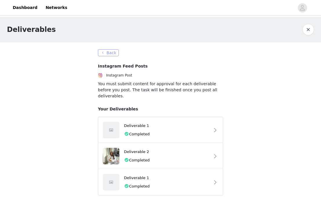
click at [108, 52] on button "Back" at bounding box center [108, 52] width 21 height 7
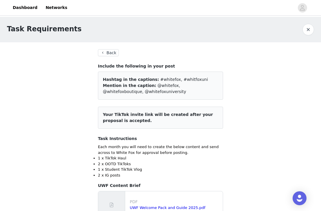
click at [107, 53] on button "Back" at bounding box center [108, 52] width 21 height 7
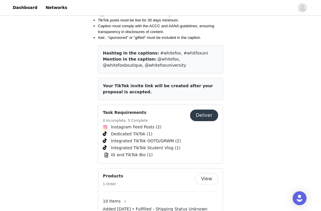
scroll to position [812, 0]
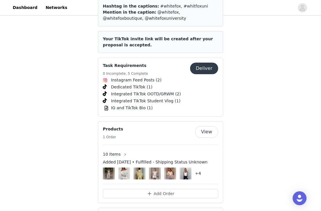
click at [205, 63] on button "Deliver" at bounding box center [204, 69] width 28 height 12
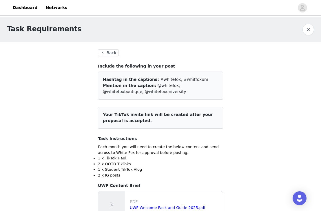
click at [314, 30] on div "Task Requirements" at bounding box center [160, 29] width 321 height 25
click at [311, 30] on button "button" at bounding box center [308, 30] width 12 height 12
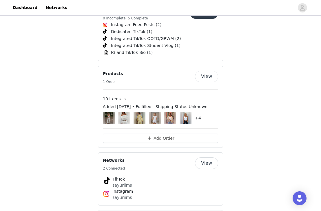
scroll to position [870, 0]
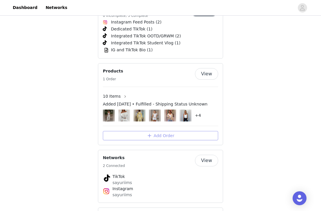
click at [180, 131] on button "Add Order" at bounding box center [160, 135] width 115 height 9
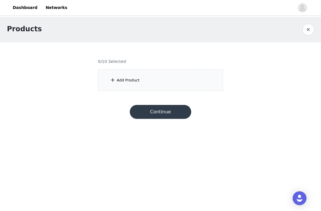
click at [155, 82] on div "Add Product" at bounding box center [160, 80] width 125 height 22
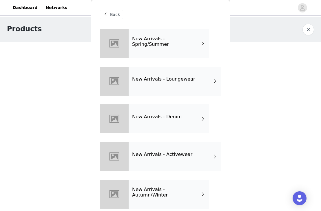
click at [172, 43] on h4 "New Arrivals - Spring/Summer" at bounding box center [166, 41] width 68 height 11
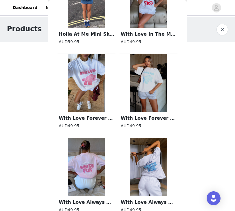
scroll to position [675, 0]
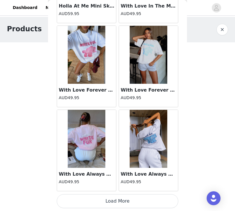
click at [117, 196] on button "Load More" at bounding box center [118, 201] width 122 height 14
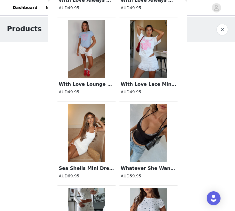
scroll to position [839, 0]
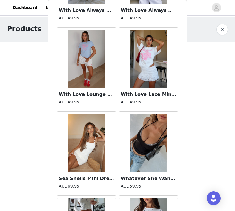
click at [91, 160] on img at bounding box center [87, 143] width 38 height 58
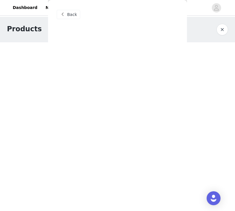
scroll to position [0, 0]
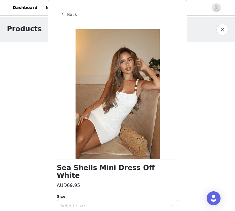
click at [90, 203] on div "Select size" at bounding box center [114, 206] width 108 height 6
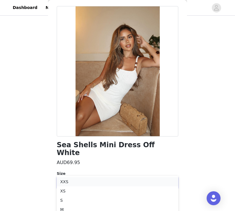
scroll to position [30, 0]
click at [86, 189] on li "XS" at bounding box center [118, 190] width 122 height 9
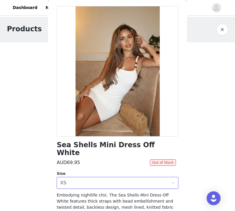
scroll to position [0, 0]
click at [221, 28] on button "button" at bounding box center [223, 30] width 12 height 12
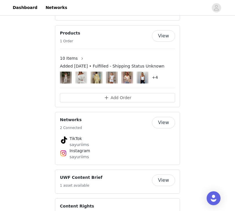
scroll to position [903, 0]
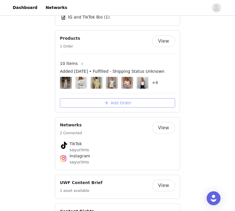
click at [127, 98] on button "Add Order" at bounding box center [117, 102] width 115 height 9
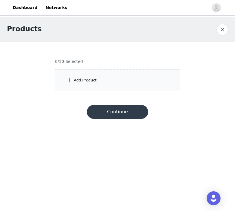
click at [124, 74] on div "Add Product" at bounding box center [117, 80] width 125 height 22
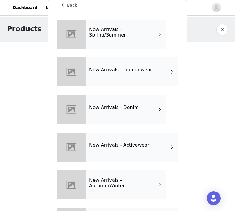
scroll to position [10, 0]
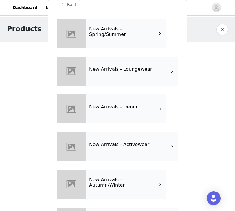
click at [138, 34] on h4 "New Arrivals - Spring/Summer" at bounding box center [123, 31] width 68 height 11
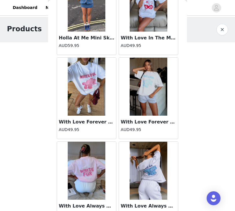
scroll to position [675, 0]
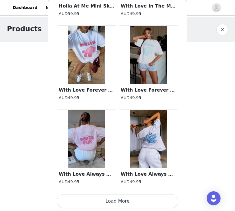
click at [120, 201] on button "Load More" at bounding box center [118, 201] width 122 height 14
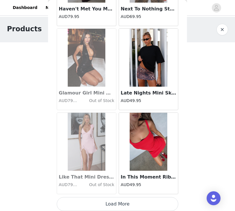
scroll to position [1515, 0]
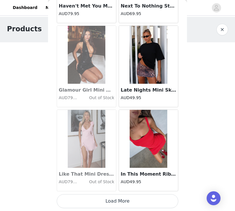
click at [121, 197] on button "Load More" at bounding box center [118, 201] width 122 height 14
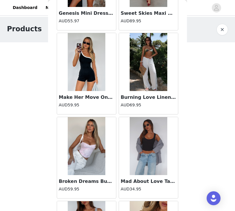
scroll to position [2010, 0]
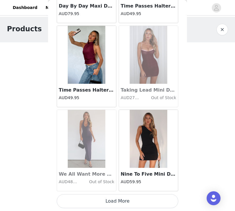
click at [128, 199] on button "Load More" at bounding box center [118, 201] width 122 height 14
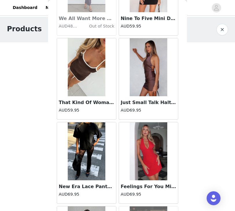
scroll to position [2511, 0]
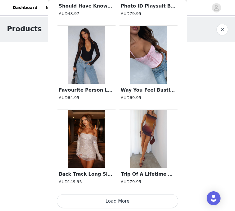
click at [113, 203] on button "Load More" at bounding box center [118, 201] width 122 height 14
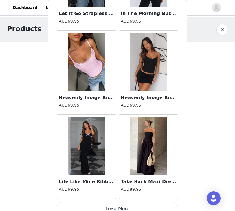
scroll to position [4035, 0]
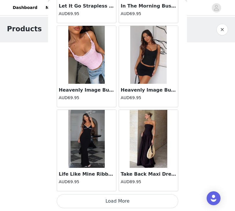
click at [120, 199] on button "Load More" at bounding box center [118, 201] width 122 height 14
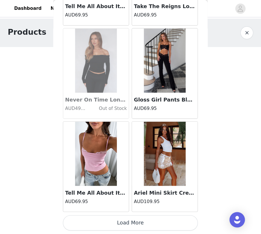
scroll to position [4835, 0]
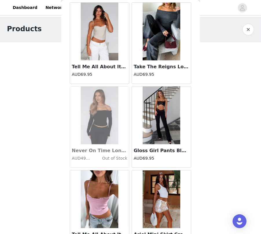
scroll to position [4833, 0]
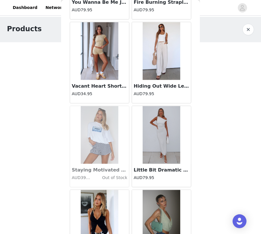
scroll to position [6510, 0]
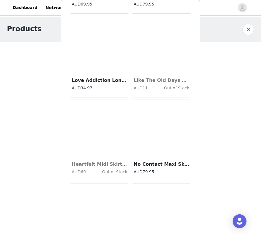
scroll to position [7347, 0]
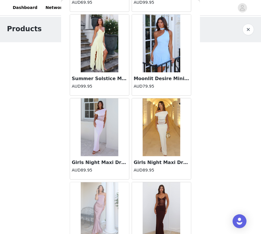
scroll to position [8184, 0]
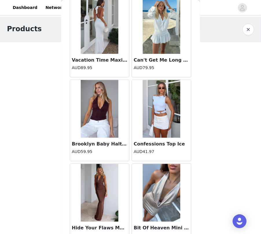
scroll to position [9021, 0]
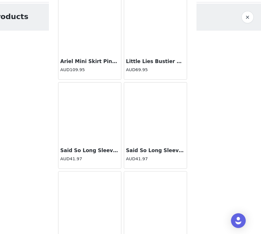
scroll to position [9859, 0]
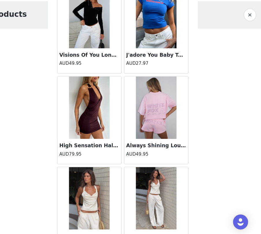
scroll to position [10696, 0]
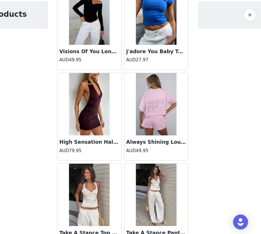
click at [115, 211] on h3 "Take A Stance Top Off White" at bounding box center [100, 231] width 56 height 7
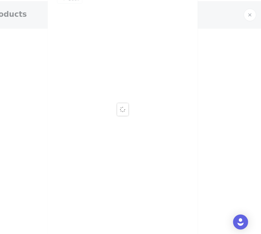
scroll to position [0, 0]
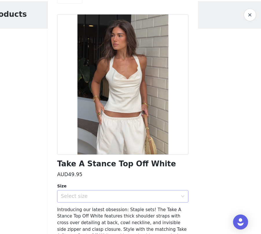
click at [123, 200] on div "Select size" at bounding box center [127, 198] width 108 height 6
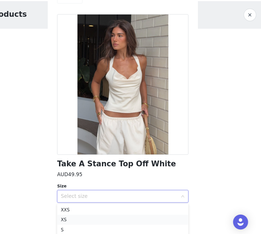
click at [112, 211] on li "XS" at bounding box center [131, 219] width 122 height 9
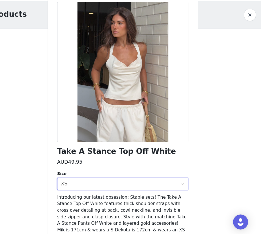
scroll to position [39, 0]
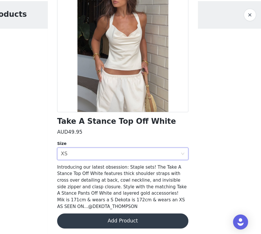
click at [125, 211] on button "Add Product" at bounding box center [131, 221] width 122 height 14
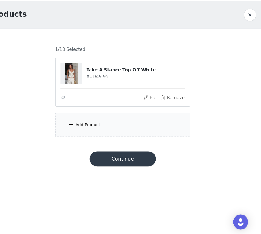
click at [137, 134] on div "Add Product" at bounding box center [130, 131] width 125 height 22
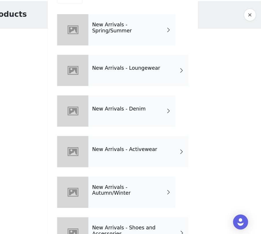
click at [143, 55] on div "New Arrivals - Spring/Summer" at bounding box center [139, 43] width 81 height 29
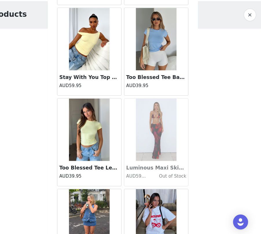
scroll to position [649, 0]
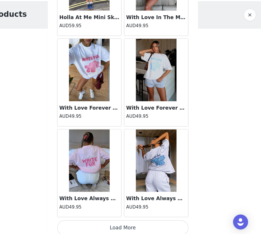
click at [138, 211] on button "Load More" at bounding box center [131, 227] width 122 height 14
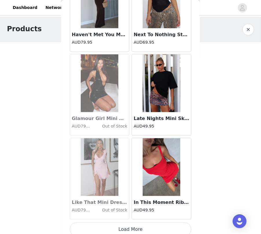
click at [149, 211] on button "Load More" at bounding box center [131, 230] width 122 height 14
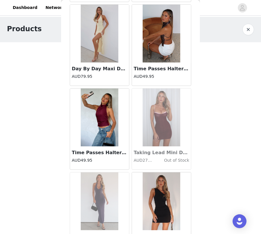
scroll to position [2323, 0]
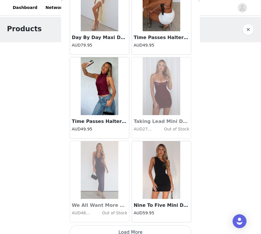
click at [150, 211] on button "Load More" at bounding box center [131, 233] width 122 height 14
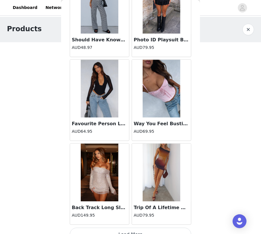
click at [127, 211] on button "Load More" at bounding box center [131, 235] width 122 height 14
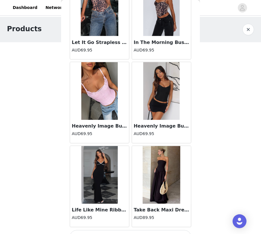
click at [147, 211] on button "Load More" at bounding box center [131, 238] width 122 height 14
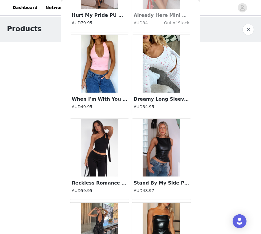
scroll to position [6510, 0]
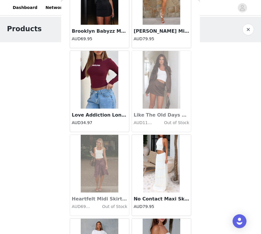
scroll to position [7347, 0]
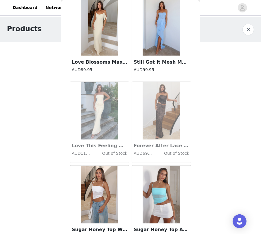
scroll to position [9021, 0]
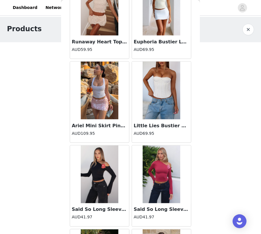
scroll to position [9859, 0]
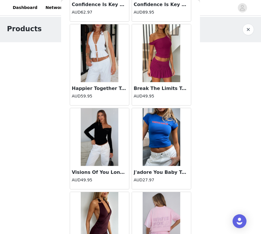
scroll to position [10696, 0]
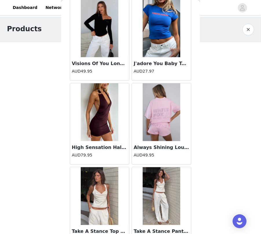
click at [159, 188] on img at bounding box center [162, 196] width 38 height 58
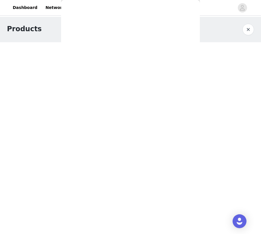
scroll to position [0, 0]
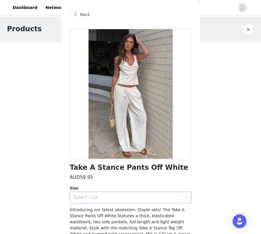
click at [113, 195] on div "Select size" at bounding box center [127, 198] width 108 height 6
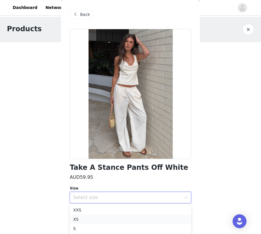
click at [102, 211] on li "XS" at bounding box center [131, 219] width 122 height 9
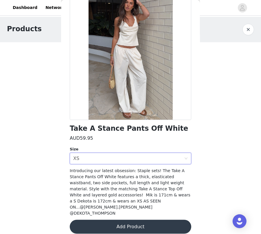
scroll to position [39, 0]
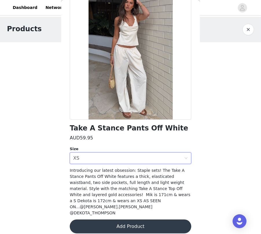
click at [135, 211] on button "Add Product" at bounding box center [131, 227] width 122 height 14
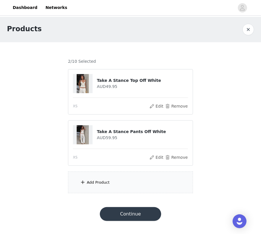
click at [131, 211] on button "Continue" at bounding box center [130, 214] width 61 height 14
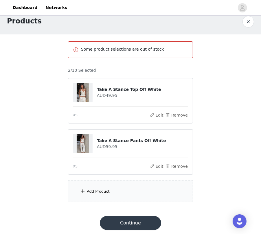
scroll to position [10, 0]
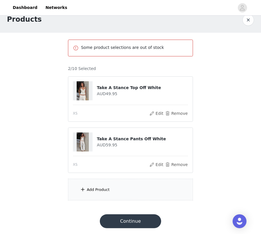
click at [129, 211] on button "Continue" at bounding box center [130, 222] width 61 height 14
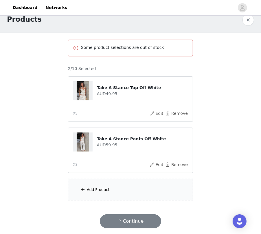
scroll to position [0, 0]
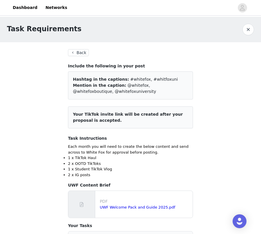
click at [76, 52] on button "Back" at bounding box center [78, 52] width 21 height 7
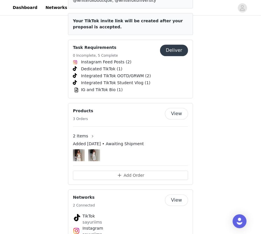
scroll to position [845, 0]
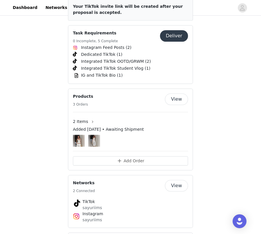
click at [135, 127] on div "Added [DATE] • Awaiting Shipment" at bounding box center [130, 131] width 115 height 8
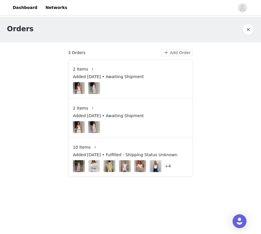
click at [140, 79] on span "Added [DATE] • Awaiting Shipment" at bounding box center [108, 77] width 71 height 6
click at [90, 82] on img at bounding box center [94, 88] width 12 height 15
click at [88, 69] on button "button" at bounding box center [92, 69] width 9 height 9
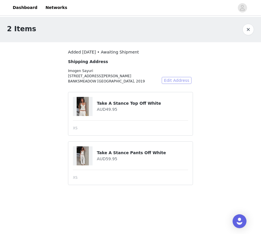
click at [180, 82] on button "Edit Address" at bounding box center [177, 80] width 30 height 7
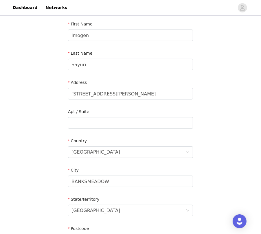
scroll to position [6, 0]
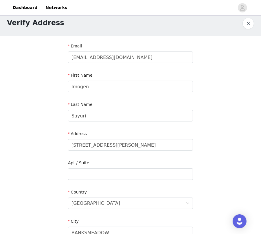
click at [249, 22] on button "button" at bounding box center [249, 24] width 12 height 12
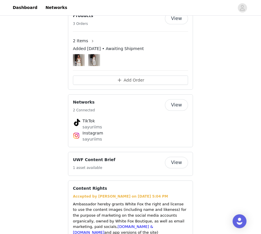
scroll to position [922, 0]
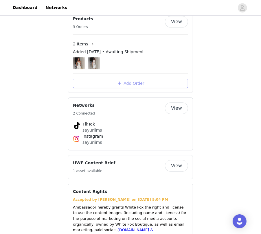
click at [164, 79] on button "Add Order" at bounding box center [130, 83] width 115 height 9
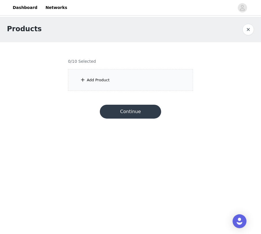
click at [134, 85] on div "Add Product" at bounding box center [130, 80] width 125 height 22
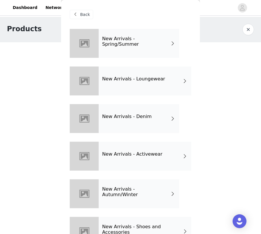
click at [143, 50] on div "New Arrivals - Spring/Summer" at bounding box center [139, 43] width 81 height 29
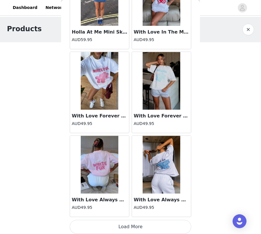
click at [144, 211] on button "Load More" at bounding box center [131, 227] width 122 height 14
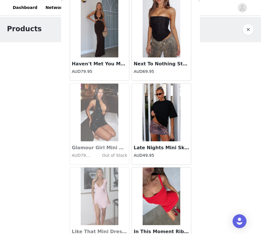
scroll to position [1487, 0]
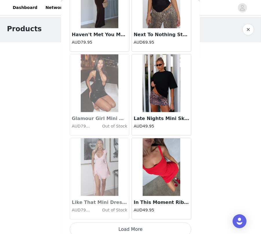
click at [140, 211] on button "Load More" at bounding box center [131, 230] width 122 height 14
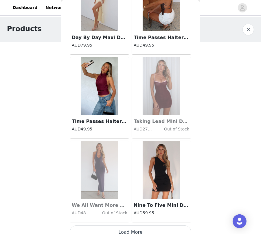
click at [148, 211] on button "Load More" at bounding box center [131, 233] width 122 height 14
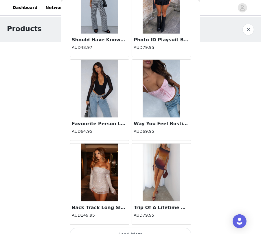
click at [142, 211] on button "Load More" at bounding box center [131, 235] width 122 height 14
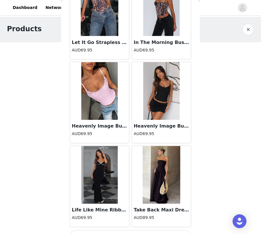
click at [143, 211] on button "Load More" at bounding box center [131, 238] width 122 height 14
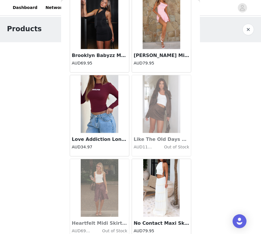
scroll to position [7347, 0]
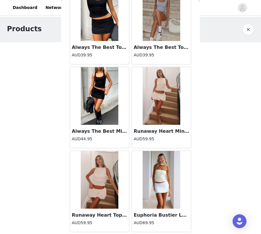
scroll to position [9859, 0]
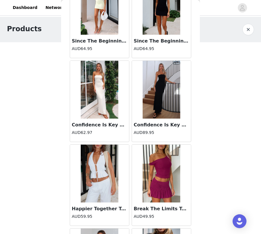
scroll to position [10696, 0]
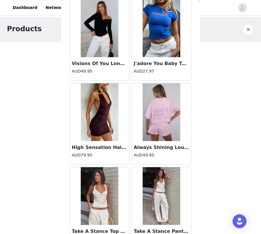
click at [113, 211] on h3 "Take A Stance Top Off White" at bounding box center [100, 231] width 56 height 7
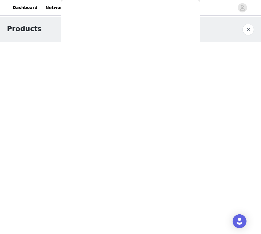
scroll to position [39, 0]
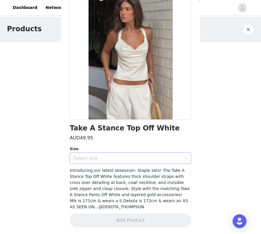
click at [125, 157] on div "Select size" at bounding box center [127, 159] width 108 height 6
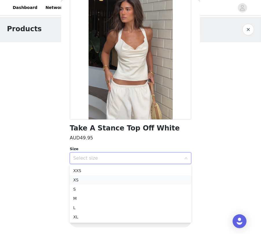
click at [115, 184] on li "XS" at bounding box center [131, 179] width 122 height 9
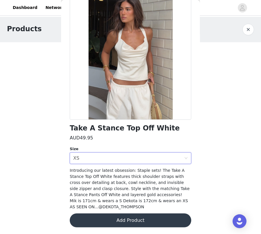
click at [114, 211] on button "Add Product" at bounding box center [131, 221] width 122 height 14
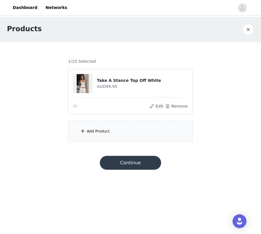
click at [123, 131] on div "Add Product" at bounding box center [130, 131] width 125 height 22
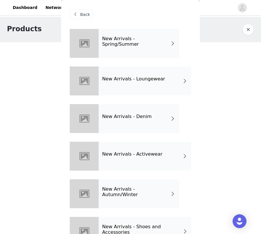
scroll to position [21, 0]
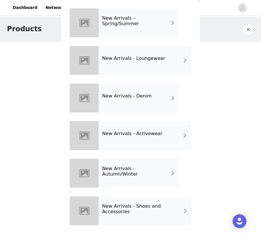
click at [151, 30] on div "New Arrivals - Spring/Summer" at bounding box center [139, 22] width 81 height 29
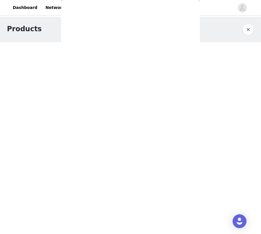
scroll to position [0, 0]
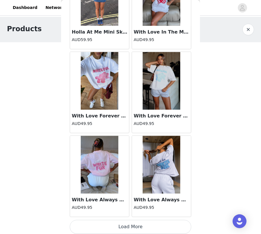
click at [128, 211] on button "Load More" at bounding box center [131, 227] width 122 height 14
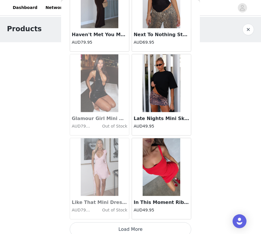
click at [131, 211] on button "Load More" at bounding box center [131, 230] width 122 height 14
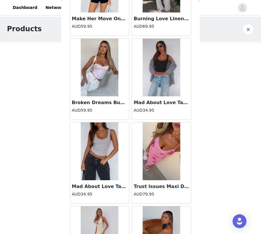
scroll to position [2323, 0]
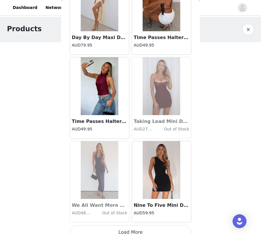
click at [136, 211] on button "Load More" at bounding box center [131, 233] width 122 height 14
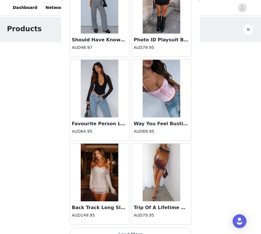
click at [147, 211] on button "Load More" at bounding box center [131, 235] width 122 height 14
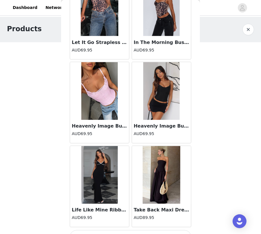
click at [146, 211] on button "Load More" at bounding box center [131, 238] width 122 height 14
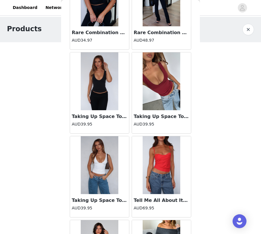
scroll to position [4835, 0]
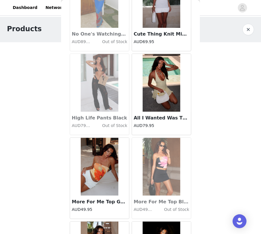
scroll to position [5672, 0]
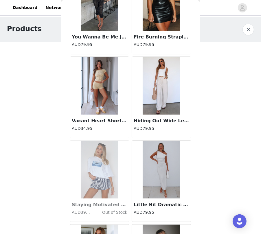
scroll to position [6510, 0]
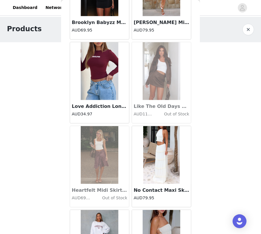
scroll to position [7347, 0]
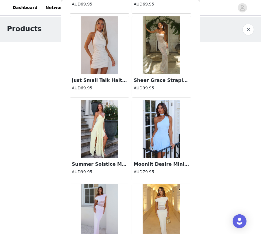
scroll to position [8184, 0]
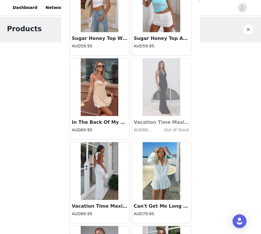
scroll to position [9021, 0]
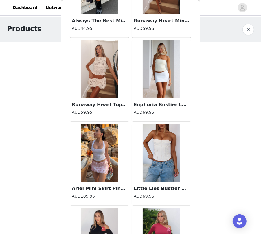
scroll to position [9859, 0]
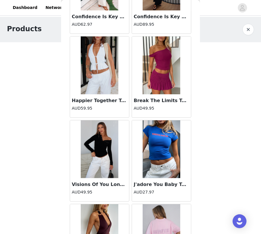
scroll to position [10696, 0]
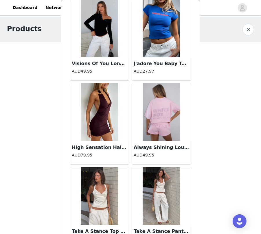
click at [163, 182] on img at bounding box center [162, 196] width 38 height 58
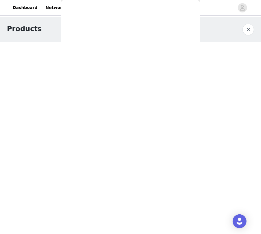
scroll to position [39, 0]
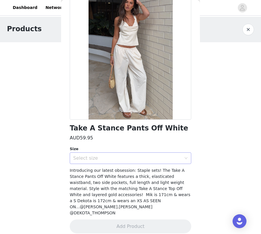
click at [125, 161] on div "Select size" at bounding box center [128, 158] width 111 height 11
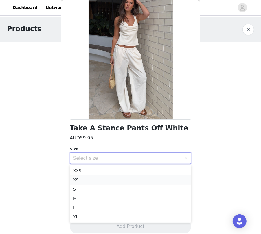
click at [119, 182] on li "XS" at bounding box center [131, 179] width 122 height 9
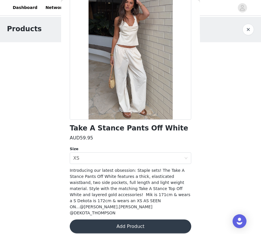
click at [126, 211] on button "Add Product" at bounding box center [131, 227] width 122 height 14
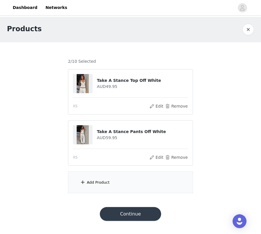
click at [136, 187] on div "Add Product" at bounding box center [130, 183] width 125 height 22
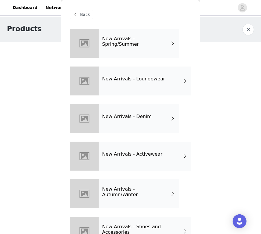
click at [155, 41] on h4 "New Arrivals - Spring/Summer" at bounding box center [136, 41] width 68 height 11
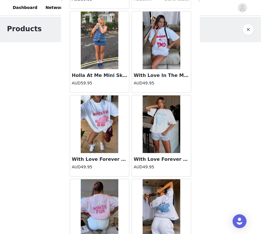
scroll to position [649, 0]
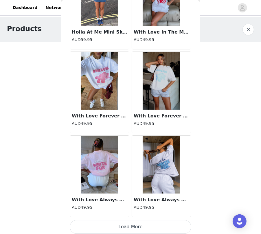
click at [116, 211] on button "Load More" at bounding box center [131, 227] width 122 height 14
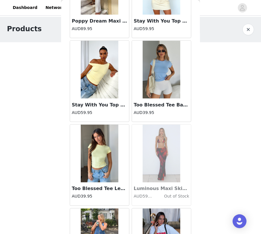
scroll to position [647, 0]
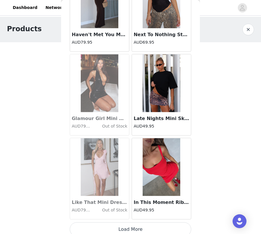
click at [153, 211] on button "Load More" at bounding box center [131, 230] width 122 height 14
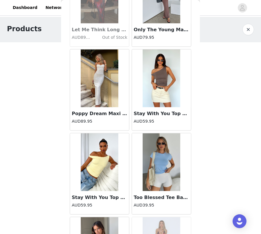
scroll to position [0, 0]
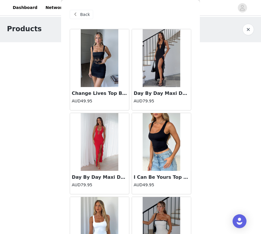
click at [84, 13] on span "Back" at bounding box center [85, 15] width 10 height 6
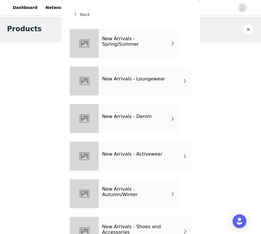
click at [141, 87] on div "New Arrivals - Loungewear" at bounding box center [145, 81] width 93 height 29
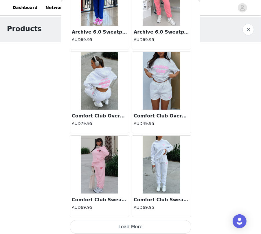
click at [144, 211] on button "Load More" at bounding box center [131, 227] width 122 height 14
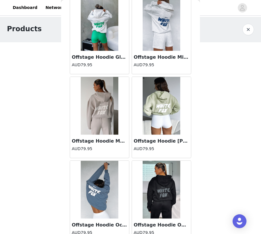
scroll to position [1487, 0]
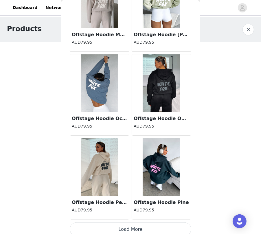
click at [142, 211] on button "Load More" at bounding box center [131, 230] width 122 height 14
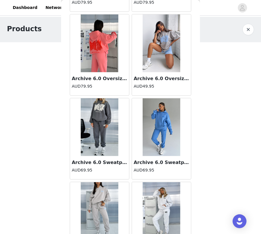
scroll to position [0, 0]
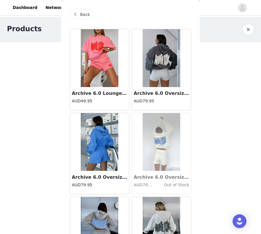
click at [80, 18] on div "Back" at bounding box center [81, 14] width 23 height 9
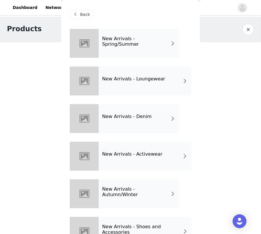
click at [80, 18] on div "Back" at bounding box center [81, 14] width 23 height 9
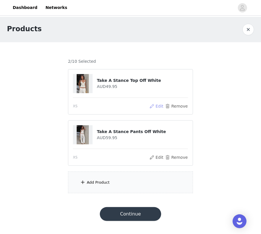
click at [158, 105] on button "Edit" at bounding box center [156, 106] width 15 height 7
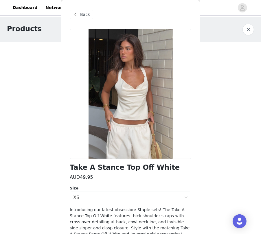
scroll to position [39, 0]
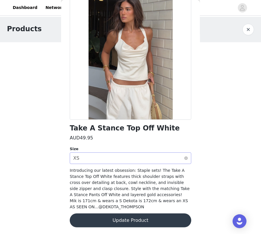
click at [101, 155] on div "Select size XS" at bounding box center [128, 158] width 111 height 11
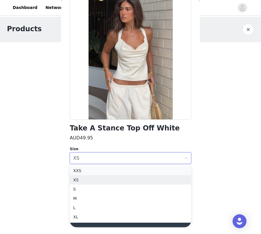
click at [98, 173] on li "XXS" at bounding box center [131, 170] width 122 height 9
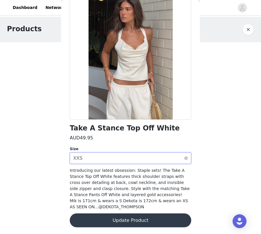
click at [122, 154] on div "Select size XXS" at bounding box center [128, 158] width 111 height 11
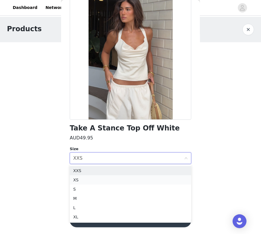
click at [107, 179] on li "XS" at bounding box center [131, 179] width 122 height 9
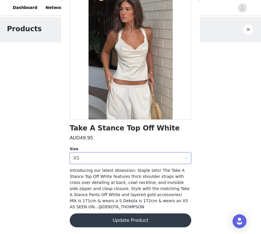
scroll to position [0, 0]
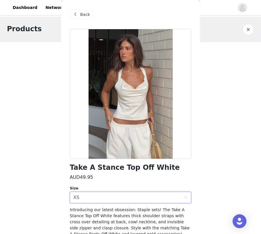
click at [83, 13] on span "Back" at bounding box center [85, 15] width 10 height 6
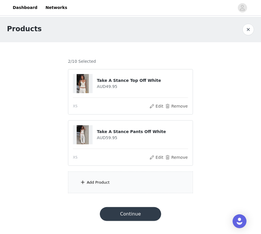
click at [119, 181] on div "Add Product" at bounding box center [130, 183] width 125 height 22
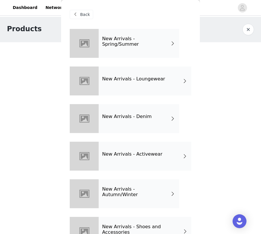
click at [137, 81] on h4 "New Arrivals - Loungewear" at bounding box center [133, 78] width 63 height 5
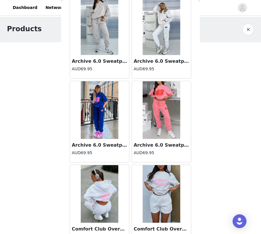
scroll to position [649, 0]
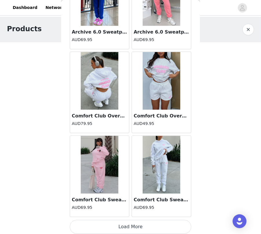
click at [117, 211] on button "Load More" at bounding box center [131, 227] width 122 height 14
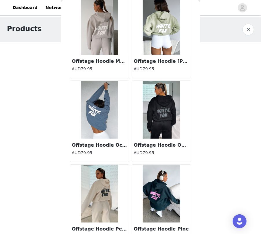
scroll to position [1487, 0]
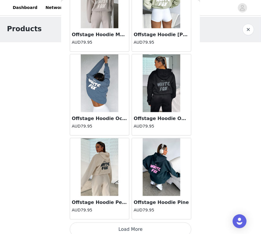
click at [125, 211] on button "Load More" at bounding box center [131, 230] width 122 height 14
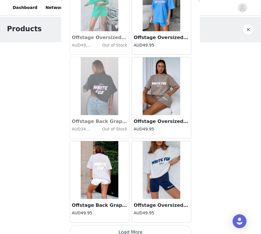
click at [127, 211] on button "Load More" at bounding box center [131, 233] width 122 height 14
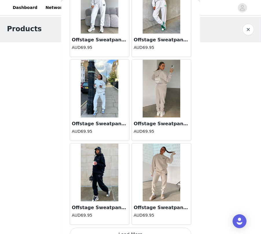
click at [129, 211] on button "Load More" at bounding box center [131, 235] width 122 height 14
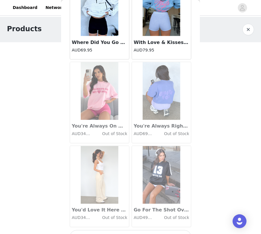
click at [129, 211] on button "Load More" at bounding box center [131, 238] width 122 height 14
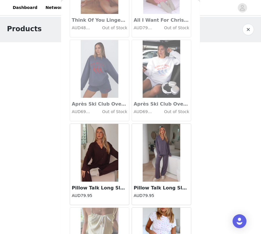
scroll to position [5672, 0]
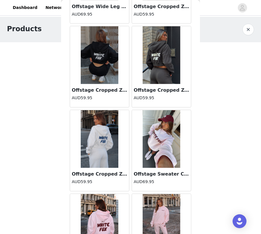
scroll to position [6510, 0]
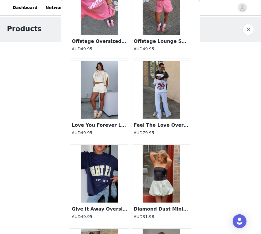
scroll to position [7301, 0]
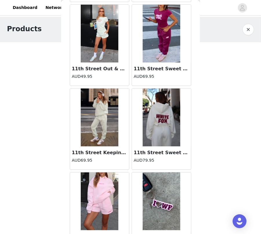
scroll to position [8184, 0]
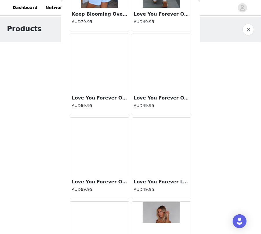
scroll to position [9021, 0]
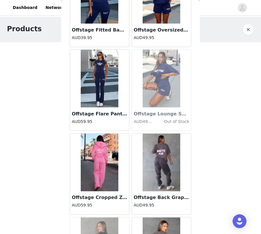
scroll to position [9859, 0]
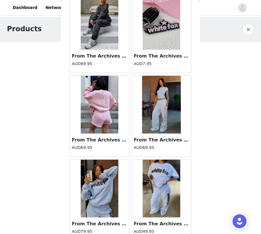
scroll to position [10696, 0]
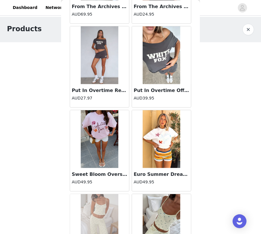
scroll to position [11867, 0]
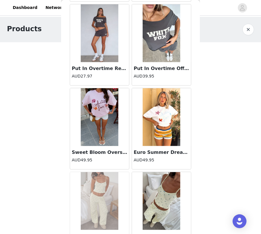
click at [162, 100] on img at bounding box center [162, 117] width 38 height 58
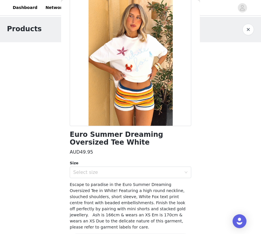
scroll to position [47, 0]
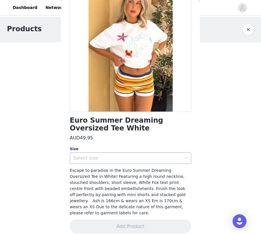
click at [143, 158] on div "Select size" at bounding box center [127, 159] width 108 height 6
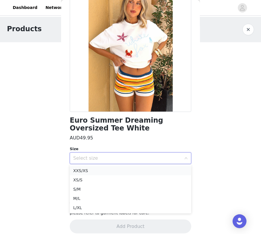
click at [138, 171] on li "XXS/XS" at bounding box center [131, 170] width 122 height 9
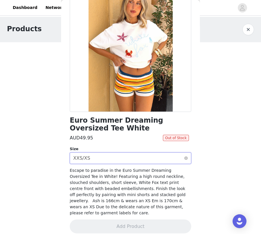
click at [134, 158] on div "Select size XXS/XS" at bounding box center [128, 158] width 111 height 11
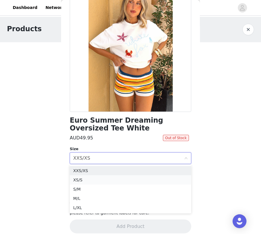
click at [128, 178] on li "XS/S" at bounding box center [131, 179] width 122 height 9
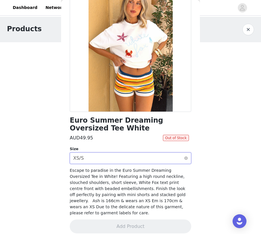
click at [134, 161] on div "Select size XS/S" at bounding box center [128, 158] width 111 height 11
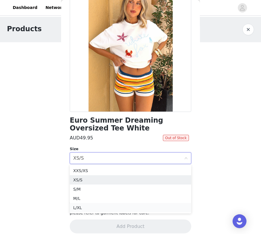
click at [117, 209] on li "L/XL" at bounding box center [131, 207] width 122 height 9
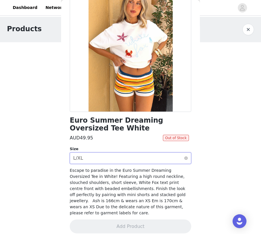
click at [126, 160] on div "Select size L/XL" at bounding box center [128, 158] width 111 height 11
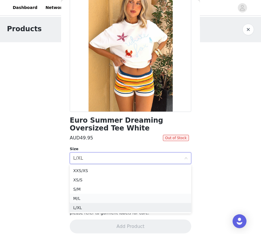
click at [107, 197] on li "M/L" at bounding box center [131, 198] width 122 height 9
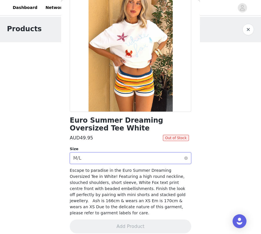
click at [108, 154] on div "Select size M/L" at bounding box center [128, 158] width 111 height 11
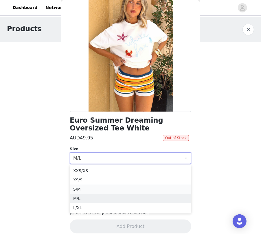
click at [101, 189] on li "S/M" at bounding box center [131, 189] width 122 height 9
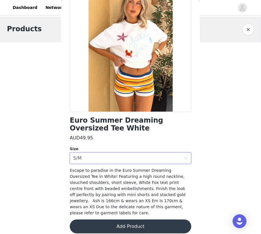
scroll to position [0, 0]
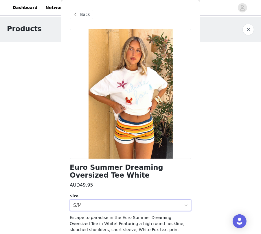
click at [88, 15] on span "Back" at bounding box center [85, 15] width 10 height 6
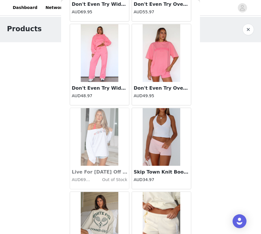
scroll to position [12370, 0]
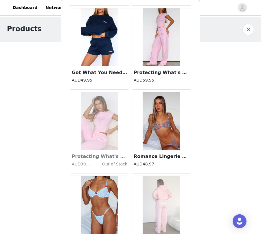
scroll to position [13207, 0]
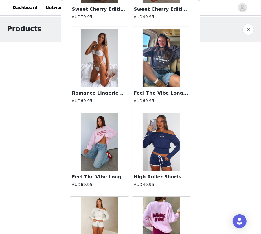
scroll to position [13859, 0]
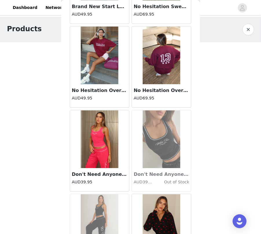
scroll to position [14882, 0]
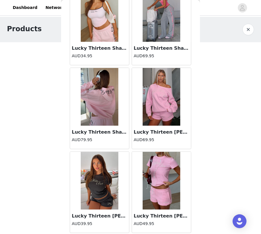
scroll to position [15719, 0]
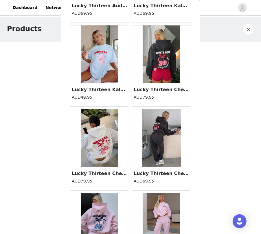
scroll to position [16556, 0]
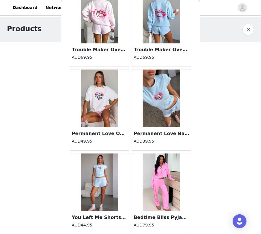
scroll to position [17394, 0]
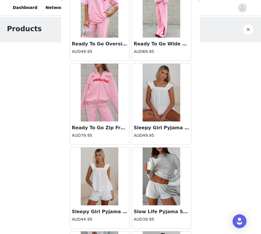
scroll to position [17516, 0]
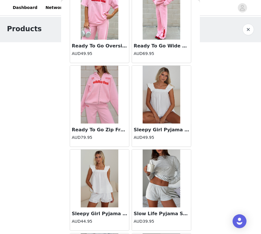
click at [158, 127] on h3 "Sleepy Girl Pyjama Top White" at bounding box center [162, 130] width 56 height 7
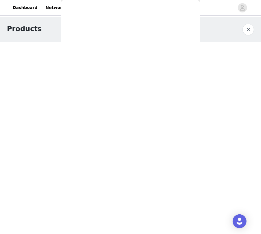
scroll to position [0, 0]
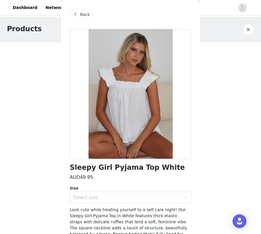
click at [131, 204] on div "Sleepy Girl Pyjama Top White AUD49.95 Size Select size Look cute while treating…" at bounding box center [131, 154] width 122 height 251
click at [130, 199] on div "Select size" at bounding box center [127, 198] width 108 height 6
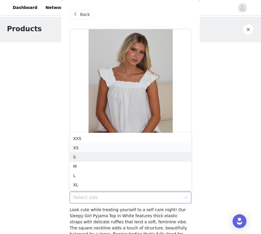
click at [117, 148] on li "XS" at bounding box center [131, 147] width 122 height 9
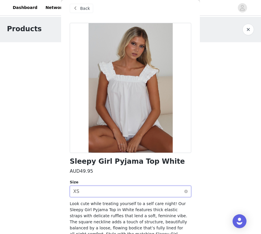
scroll to position [39, 0]
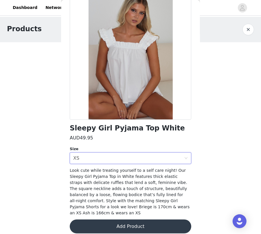
click at [137, 211] on button "Add Product" at bounding box center [131, 227] width 122 height 14
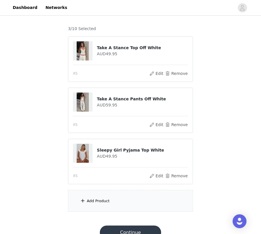
scroll to position [36, 0]
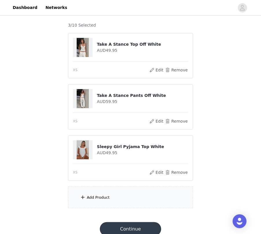
click at [131, 197] on div "Add Product" at bounding box center [130, 198] width 125 height 22
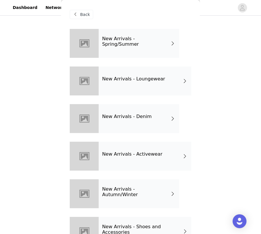
click at [140, 78] on h4 "New Arrivals - Loungewear" at bounding box center [133, 78] width 63 height 5
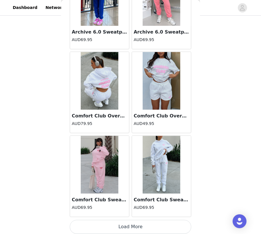
click at [143, 211] on button "Load More" at bounding box center [131, 227] width 122 height 14
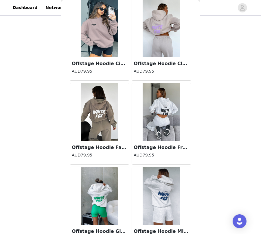
scroll to position [1487, 0]
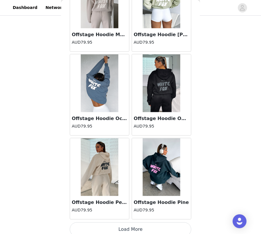
click at [138, 211] on button "Load More" at bounding box center [131, 230] width 122 height 14
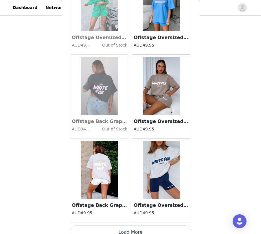
scroll to position [44, 0]
click at [141, 211] on button "Load More" at bounding box center [131, 233] width 122 height 14
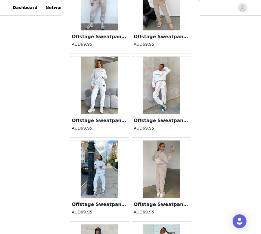
scroll to position [3161, 0]
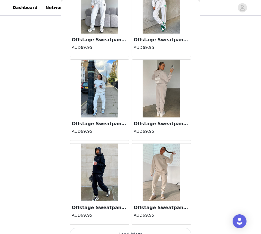
click at [133, 211] on button "Load More" at bounding box center [131, 235] width 122 height 14
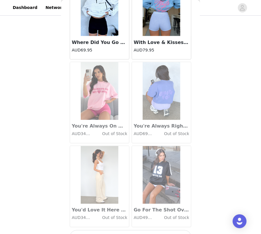
click at [130, 211] on button "Load More" at bounding box center [131, 238] width 122 height 14
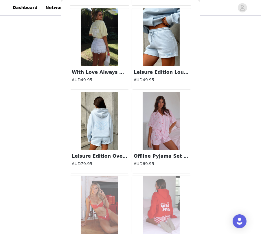
scroll to position [5672, 0]
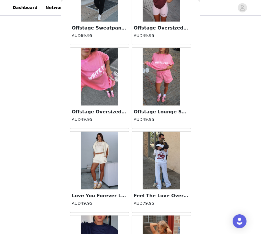
scroll to position [7347, 0]
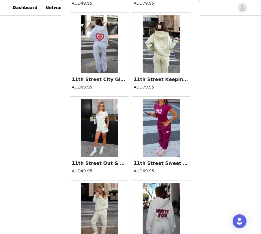
scroll to position [8184, 0]
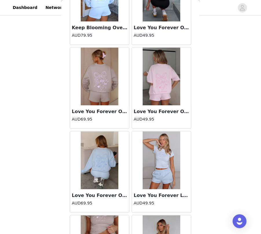
scroll to position [9021, 0]
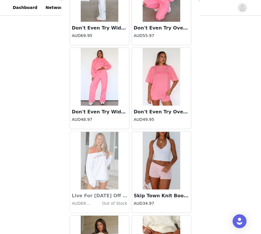
scroll to position [12370, 0]
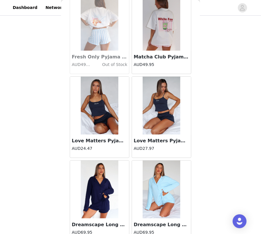
scroll to position [13207, 0]
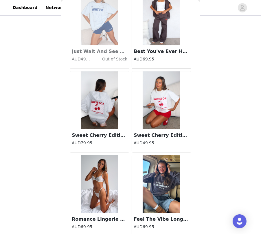
scroll to position [14045, 0]
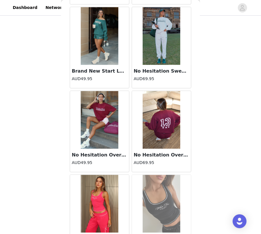
scroll to position [14882, 0]
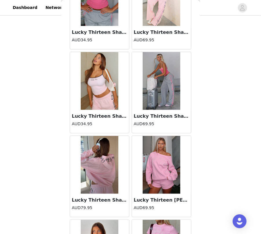
scroll to position [15719, 0]
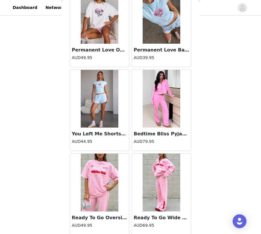
scroll to position [17394, 0]
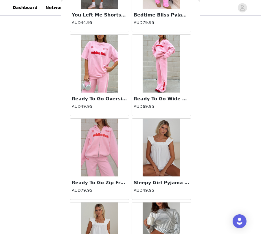
scroll to position [17465, 0]
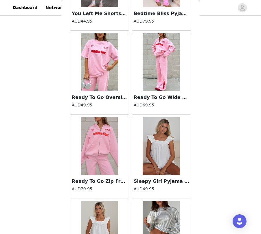
click at [114, 201] on img at bounding box center [100, 230] width 38 height 58
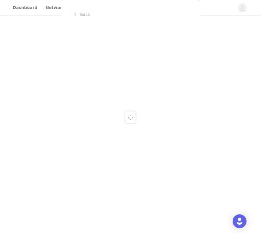
scroll to position [0, 0]
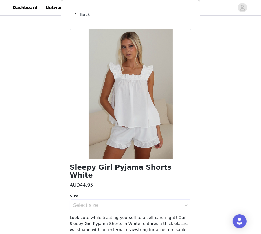
click at [117, 203] on div "Select size" at bounding box center [127, 206] width 108 height 6
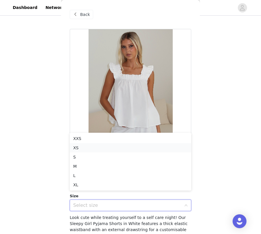
click at [105, 149] on li "XS" at bounding box center [131, 147] width 122 height 9
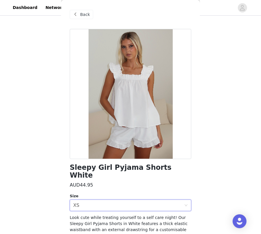
scroll to position [45, 0]
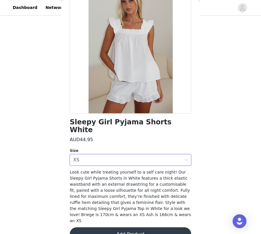
click at [123, 211] on button "Add Product" at bounding box center [131, 235] width 122 height 14
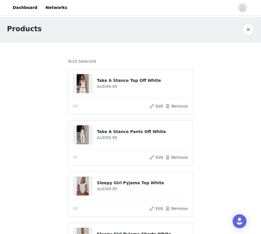
scroll to position [95, 0]
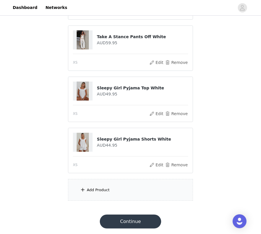
click at [109, 184] on div "Add Product" at bounding box center [130, 190] width 125 height 22
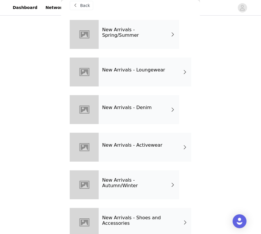
scroll to position [0, 0]
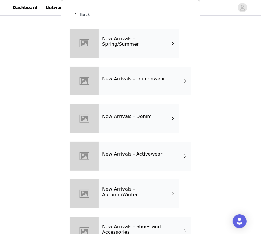
click at [142, 148] on div "New Arrivals - Activewear" at bounding box center [145, 156] width 93 height 29
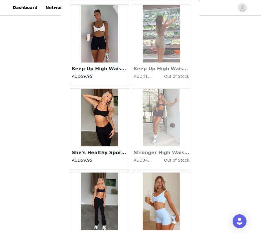
scroll to position [649, 0]
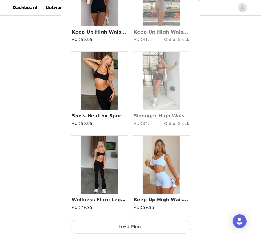
click at [120, 211] on button "Load More" at bounding box center [131, 227] width 122 height 14
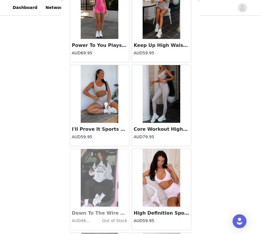
scroll to position [1487, 0]
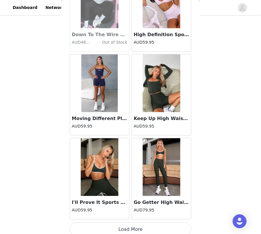
click at [120, 211] on button "Load More" at bounding box center [131, 230] width 122 height 14
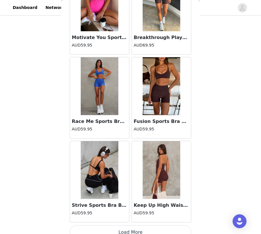
click at [140, 211] on button "Load More" at bounding box center [131, 233] width 122 height 14
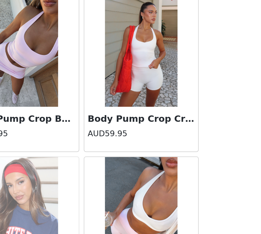
scroll to position [95, 0]
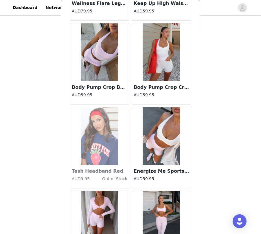
click at [169, 57] on img at bounding box center [162, 52] width 38 height 58
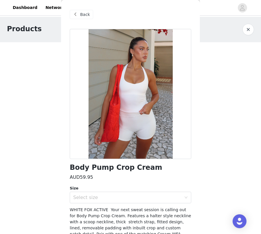
click at [81, 22] on div "Back" at bounding box center [131, 14] width 122 height 29
click at [81, 17] on span "Back" at bounding box center [85, 15] width 10 height 6
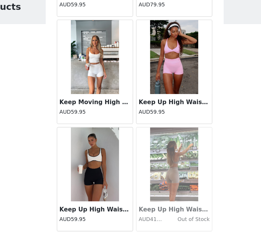
click at [115, 83] on img at bounding box center [100, 68] width 38 height 58
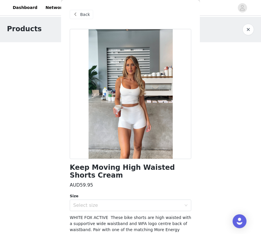
click at [76, 14] on span at bounding box center [75, 14] width 7 height 7
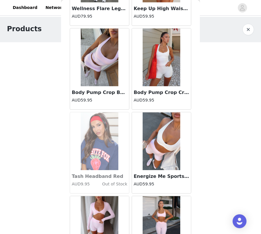
click at [162, 86] on div "Body Pump Crop Cream AUD59.95" at bounding box center [161, 97] width 59 height 23
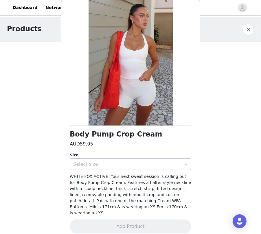
click at [123, 165] on div "Select size" at bounding box center [127, 165] width 108 height 6
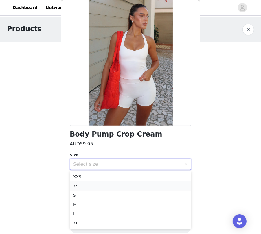
click at [109, 185] on li "XS" at bounding box center [131, 186] width 122 height 9
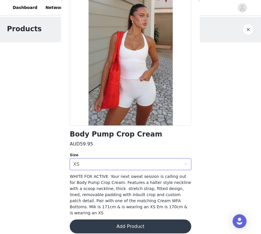
click at [130, 211] on button "Add Product" at bounding box center [131, 227] width 122 height 14
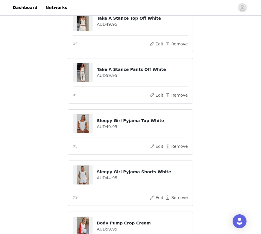
scroll to position [146, 0]
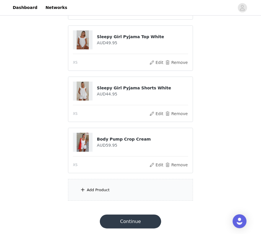
click at [115, 191] on div "Add Product" at bounding box center [130, 190] width 125 height 22
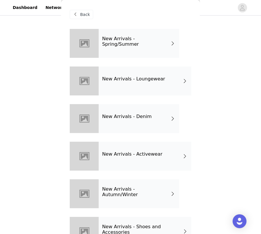
click at [123, 157] on h4 "New Arrivals - Activewear" at bounding box center [132, 154] width 60 height 5
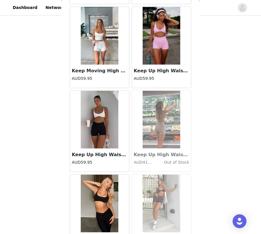
click at [110, 76] on h4 "AUD59.95" at bounding box center [100, 79] width 56 height 6
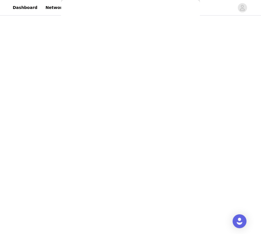
scroll to position [29, 0]
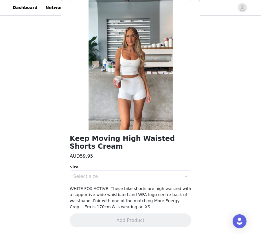
click at [115, 177] on div "Select size" at bounding box center [127, 177] width 108 height 6
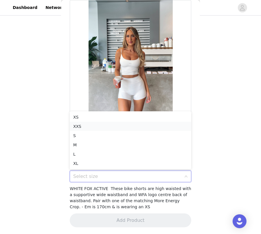
click at [108, 122] on li "XXS" at bounding box center [131, 126] width 122 height 9
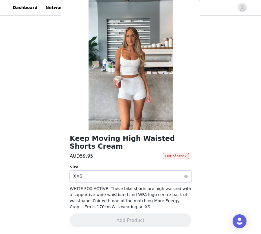
click at [100, 175] on div "Select size XXS" at bounding box center [128, 176] width 111 height 11
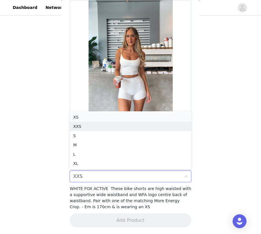
click at [96, 119] on li "XS" at bounding box center [131, 117] width 122 height 9
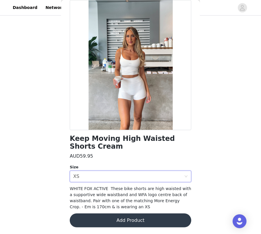
click at [112, 211] on button "Add Product" at bounding box center [131, 221] width 122 height 14
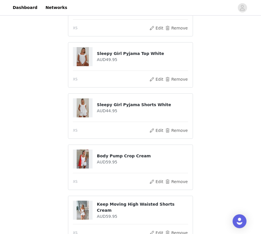
scroll to position [197, 0]
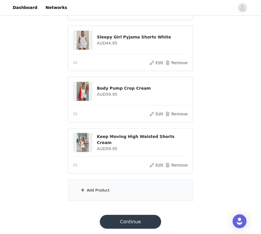
click at [100, 188] on div "Add Product" at bounding box center [98, 191] width 23 height 6
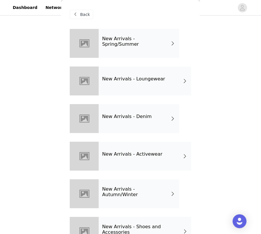
click at [125, 52] on div "New Arrivals - Spring/Summer" at bounding box center [139, 43] width 81 height 29
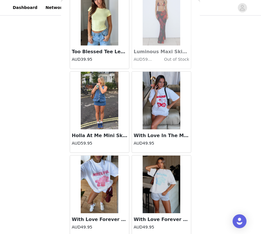
scroll to position [649, 0]
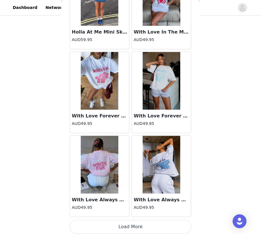
click at [143, 211] on button "Load More" at bounding box center [131, 227] width 122 height 14
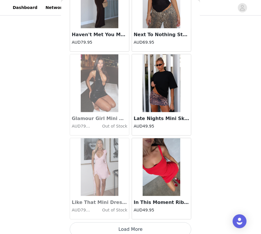
click at [146, 211] on button "Load More" at bounding box center [131, 230] width 122 height 14
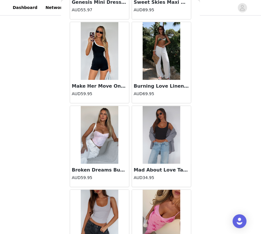
scroll to position [2323, 0]
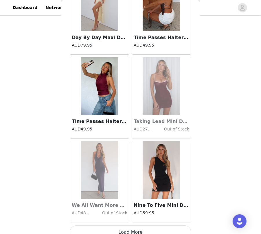
click at [140, 211] on button "Load More" at bounding box center [131, 233] width 122 height 14
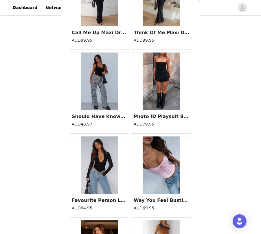
scroll to position [3161, 0]
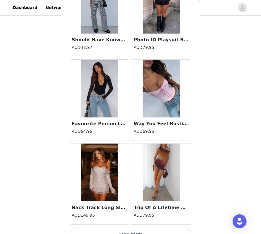
click at [132, 211] on button "Load More" at bounding box center [131, 235] width 122 height 14
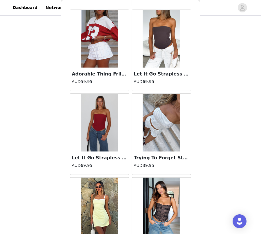
scroll to position [3998, 0]
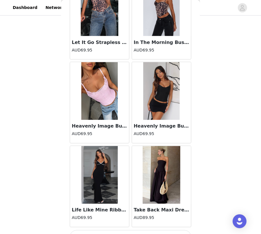
click at [135, 211] on button "Load More" at bounding box center [131, 238] width 122 height 14
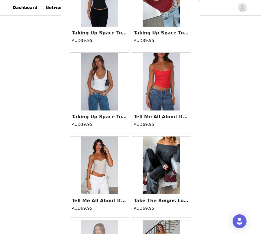
scroll to position [4835, 0]
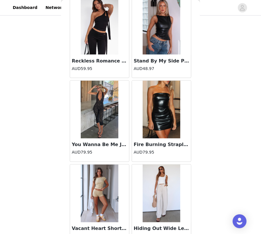
scroll to position [6510, 0]
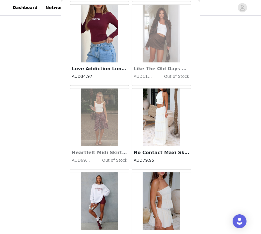
scroll to position [7347, 0]
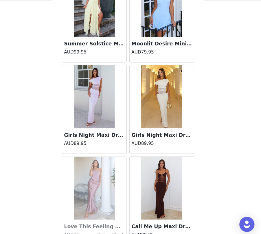
scroll to position [197, 0]
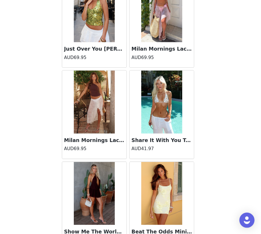
scroll to position [11533, 0]
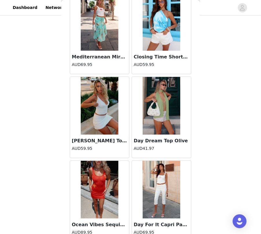
scroll to position [12370, 0]
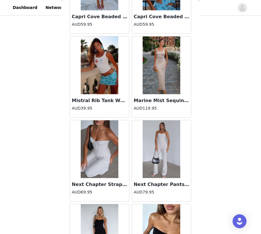
scroll to position [13207, 0]
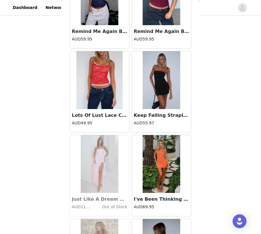
scroll to position [14045, 0]
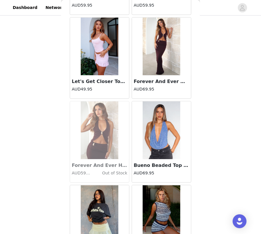
scroll to position [14882, 0]
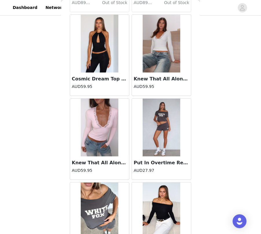
scroll to position [15719, 0]
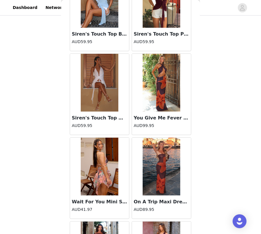
scroll to position [16556, 0]
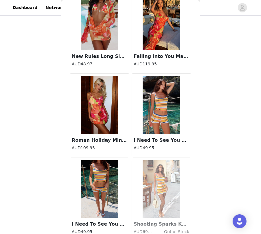
scroll to position [17394, 0]
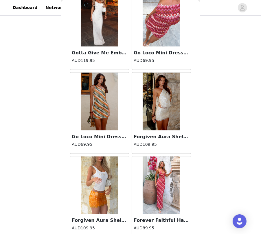
scroll to position [18231, 0]
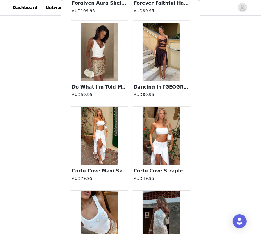
click at [107, 191] on img at bounding box center [100, 220] width 38 height 58
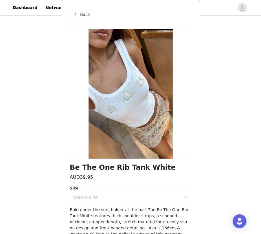
scroll to position [23, 0]
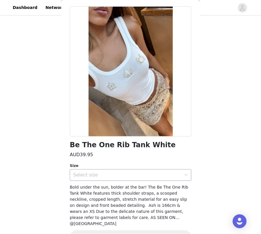
click at [124, 176] on div "Select size" at bounding box center [127, 175] width 108 height 6
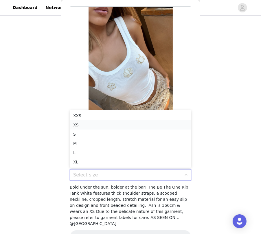
click at [113, 127] on li "XS" at bounding box center [131, 124] width 122 height 9
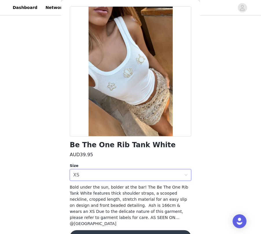
scroll to position [33, 0]
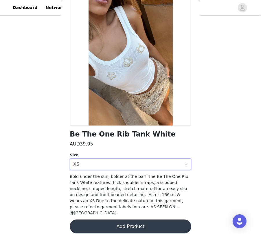
click at [127, 211] on button "Add Product" at bounding box center [131, 227] width 122 height 14
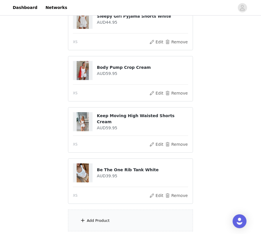
scroll to position [248, 0]
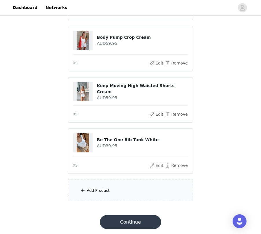
click at [109, 189] on div "Add Product" at bounding box center [130, 191] width 125 height 22
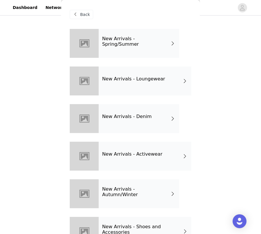
scroll to position [21, 0]
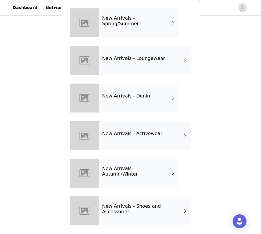
click at [125, 105] on div "New Arrivals - Denim" at bounding box center [139, 98] width 81 height 29
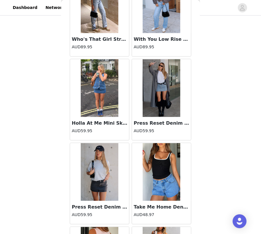
scroll to position [649, 0]
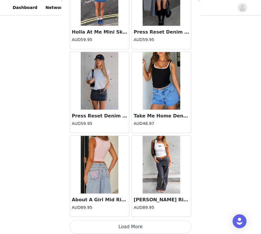
click at [124, 211] on button "Load More" at bounding box center [131, 227] width 122 height 14
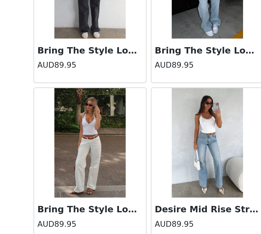
scroll to position [248, 0]
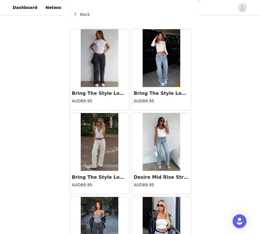
click at [80, 12] on div "Back" at bounding box center [81, 14] width 23 height 9
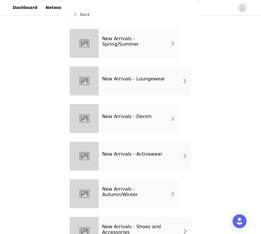
scroll to position [21, 0]
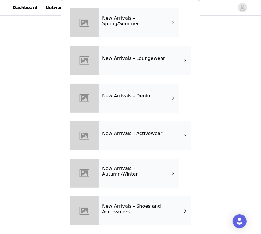
click at [126, 180] on div "New Arrivals - Autumn/Winter" at bounding box center [139, 173] width 81 height 29
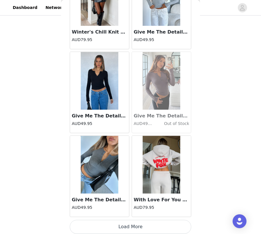
scroll to position [0, 0]
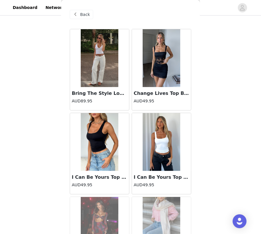
click at [78, 11] on span at bounding box center [75, 14] width 7 height 7
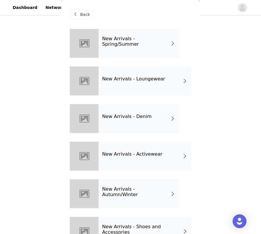
click at [147, 50] on div "New Arrivals - Spring/Summer" at bounding box center [139, 43] width 81 height 29
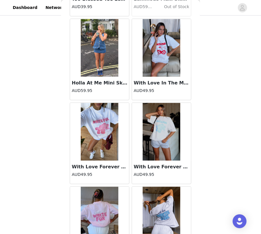
scroll to position [649, 0]
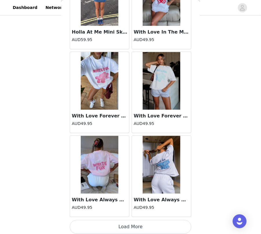
click at [115, 211] on button "Load More" at bounding box center [131, 227] width 122 height 14
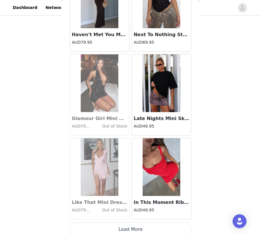
click at [111, 211] on button "Load More" at bounding box center [131, 230] width 122 height 14
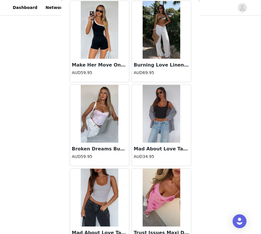
scroll to position [2079, 0]
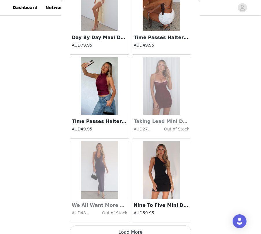
click at [140, 211] on button "Load More" at bounding box center [131, 233] width 122 height 14
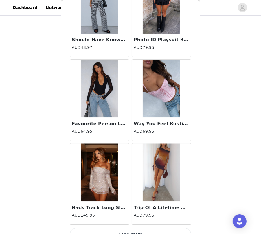
click at [131, 211] on button "Load More" at bounding box center [131, 235] width 122 height 14
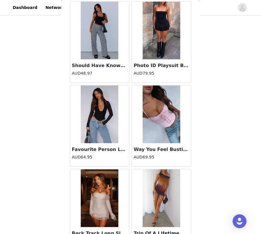
scroll to position [3133, 0]
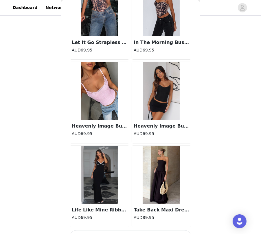
click at [130, 211] on button "Load More" at bounding box center [131, 238] width 122 height 14
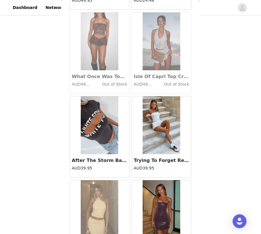
scroll to position [7347, 0]
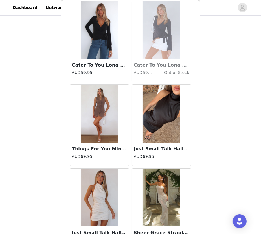
scroll to position [8184, 0]
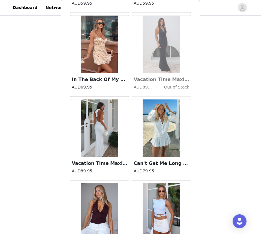
scroll to position [9021, 0]
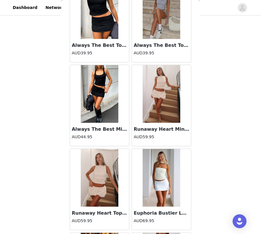
scroll to position [9859, 0]
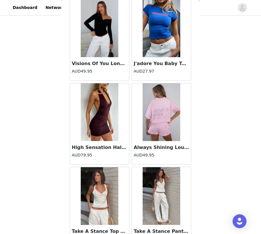
scroll to position [248, 0]
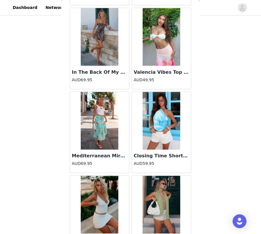
scroll to position [12370, 0]
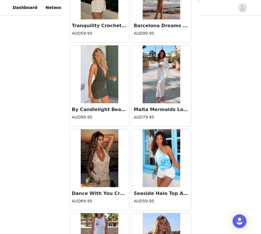
scroll to position [13207, 0]
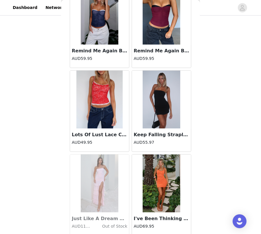
scroll to position [14045, 0]
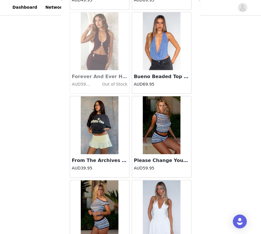
scroll to position [248, 0]
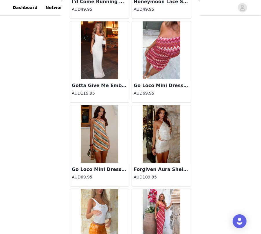
scroll to position [18231, 0]
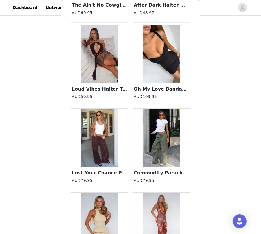
scroll to position [20742, 0]
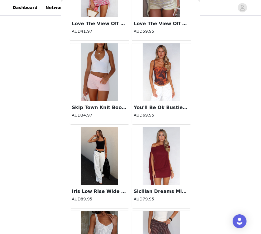
scroll to position [21580, 0]
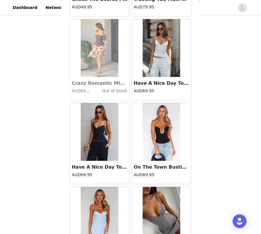
scroll to position [22417, 0]
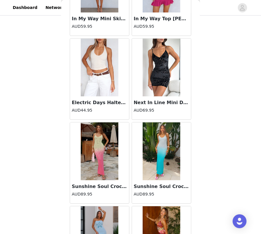
scroll to position [248, 0]
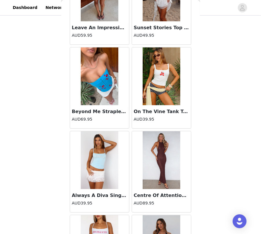
scroll to position [24091, 0]
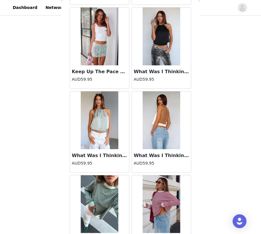
scroll to position [24929, 0]
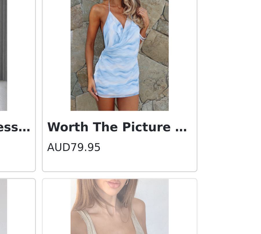
scroll to position [248, 0]
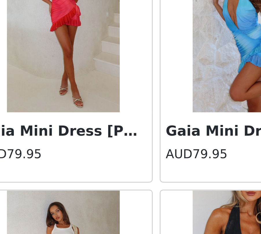
scroll to position [14, 0]
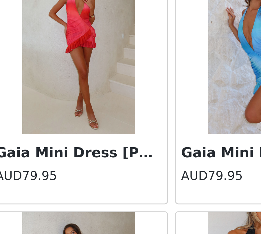
click at [100, 128] on img at bounding box center [100, 157] width 38 height 58
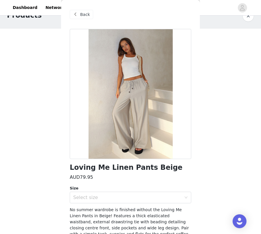
scroll to position [33, 0]
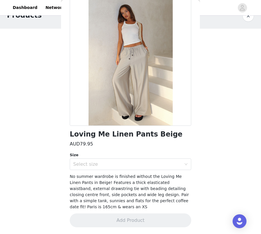
click at [128, 134] on h1 "Loving Me Linen Pants Beige" at bounding box center [126, 135] width 113 height 8
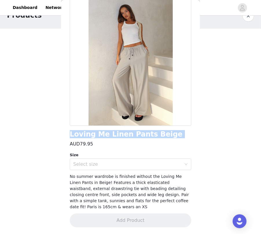
click at [128, 134] on h1 "Loving Me Linen Pants Beige" at bounding box center [126, 135] width 113 height 8
copy div "Loving Me Linen Pants Beige"
click at [126, 167] on div "Select size" at bounding box center [127, 165] width 108 height 6
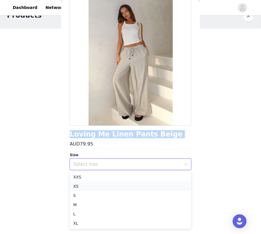
click at [116, 184] on li "XS" at bounding box center [131, 186] width 122 height 9
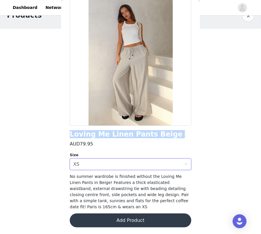
click at [128, 211] on button "Add Product" at bounding box center [131, 221] width 122 height 14
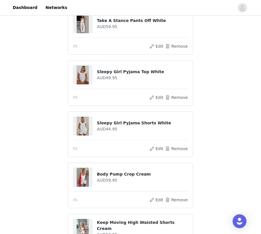
scroll to position [299, 0]
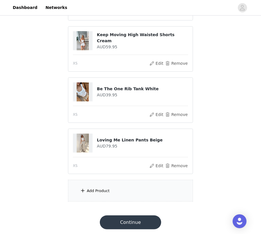
click at [107, 184] on div "Add Product" at bounding box center [130, 191] width 125 height 22
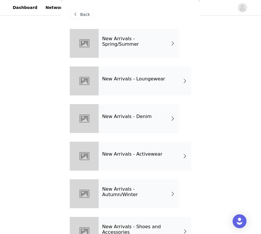
click at [120, 50] on div "New Arrivals - Spring/Summer" at bounding box center [139, 43] width 81 height 29
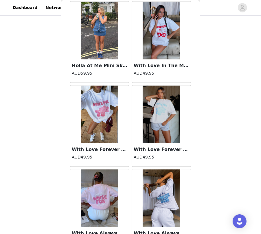
scroll to position [649, 0]
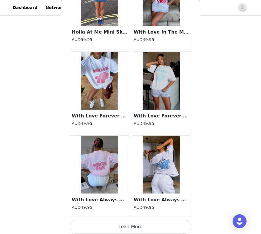
click at [134, 211] on button "Load More" at bounding box center [131, 227] width 122 height 14
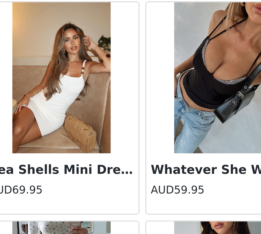
scroll to position [299, 0]
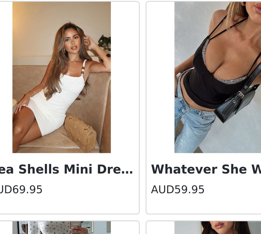
click at [113, 105] on img at bounding box center [100, 96] width 38 height 58
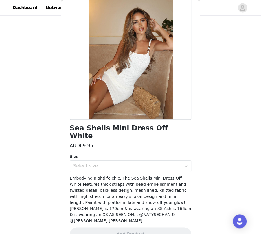
scroll to position [299, 0]
click at [109, 163] on div "Select size" at bounding box center [127, 166] width 108 height 6
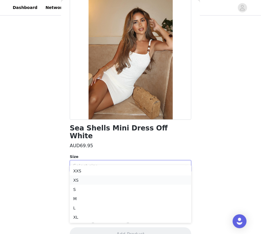
click at [97, 178] on li "XS" at bounding box center [131, 180] width 122 height 9
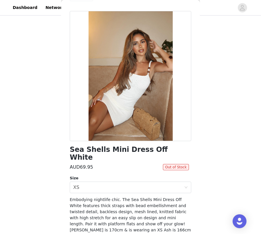
scroll to position [0, 0]
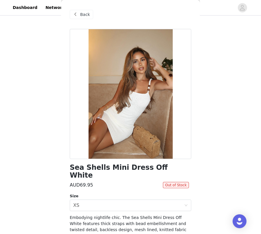
click at [78, 10] on div "Back" at bounding box center [81, 14] width 23 height 9
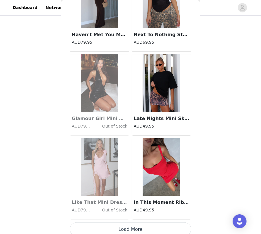
scroll to position [299, 0]
click at [147, 211] on button "Load More" at bounding box center [131, 230] width 122 height 14
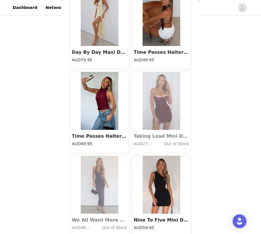
scroll to position [2323, 0]
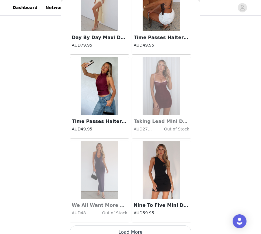
click at [124, 211] on button "Load More" at bounding box center [131, 233] width 122 height 14
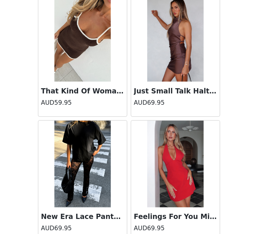
scroll to position [299, 0]
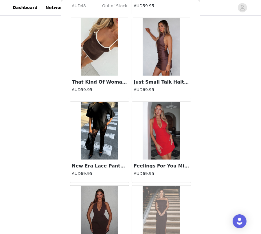
click at [98, 33] on img at bounding box center [100, 47] width 38 height 58
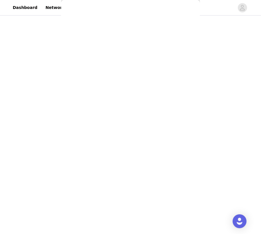
scroll to position [0, 0]
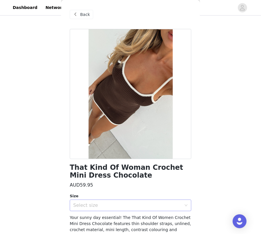
click at [109, 206] on div "Select size" at bounding box center [127, 206] width 108 height 6
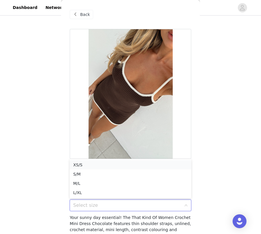
click at [100, 166] on li "XS/S" at bounding box center [131, 164] width 122 height 9
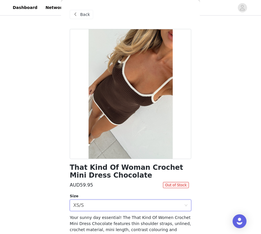
click at [82, 16] on span "Back" at bounding box center [85, 15] width 10 height 6
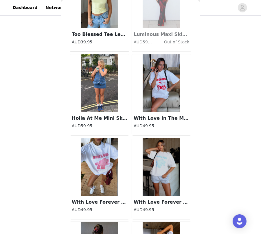
scroll to position [601, 0]
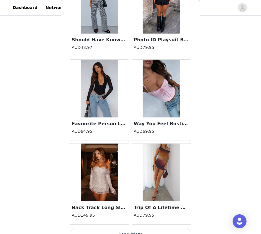
click at [156, 211] on button "Load More" at bounding box center [131, 235] width 122 height 14
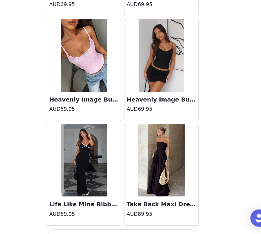
scroll to position [299, 0]
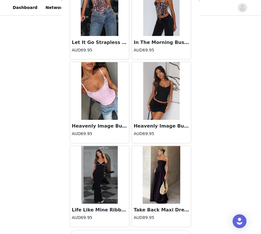
click at [142, 211] on button "Load More" at bounding box center [131, 238] width 122 height 14
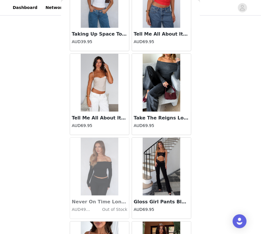
scroll to position [4835, 0]
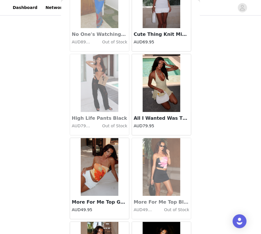
scroll to position [5672, 0]
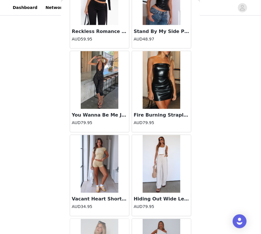
scroll to position [6510, 0]
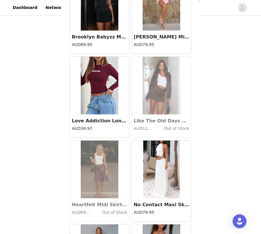
scroll to position [7347, 0]
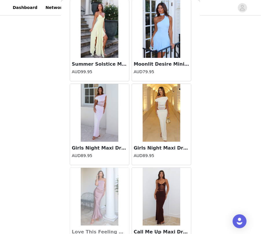
scroll to position [8184, 0]
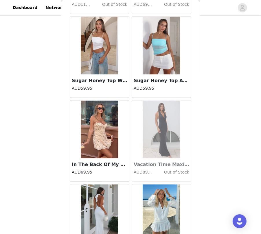
scroll to position [8870, 0]
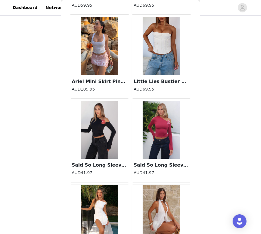
scroll to position [9859, 0]
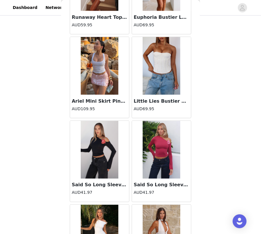
scroll to position [10696, 0]
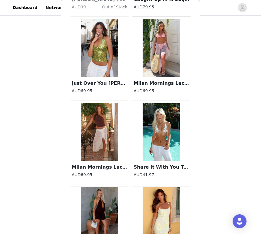
scroll to position [11533, 0]
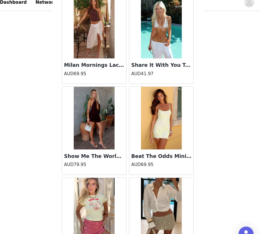
scroll to position [299, 0]
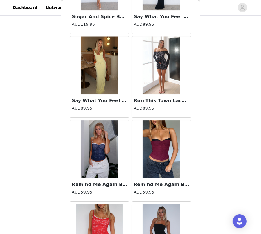
scroll to position [14045, 0]
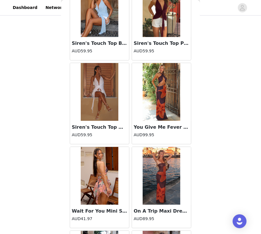
scroll to position [16556, 0]
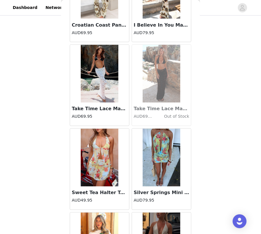
scroll to position [17167, 0]
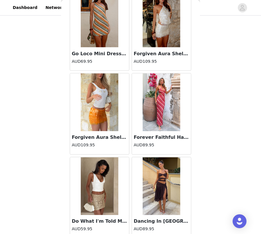
scroll to position [18231, 0]
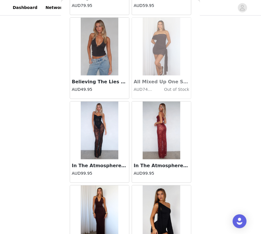
scroll to position [19068, 0]
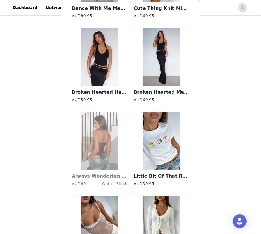
scroll to position [299, 0]
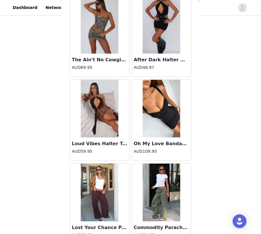
scroll to position [20742, 0]
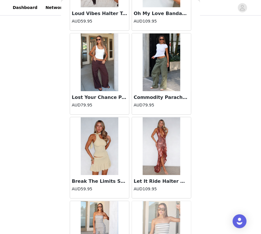
scroll to position [19567, 0]
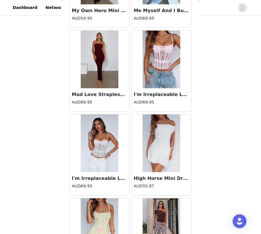
click at [161, 175] on h3 "High Horse Mini Dress Off White" at bounding box center [162, 178] width 56 height 7
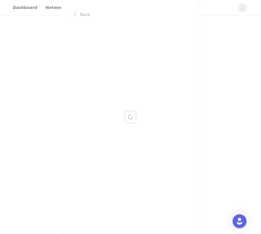
scroll to position [0, 0]
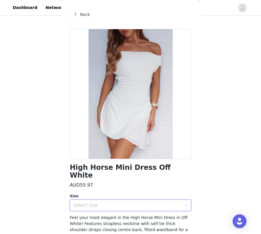
click at [144, 200] on div "Select size" at bounding box center [128, 205] width 111 height 11
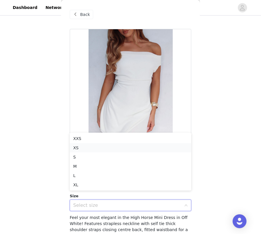
click at [129, 146] on li "XS" at bounding box center [131, 147] width 122 height 9
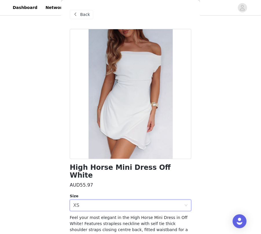
scroll to position [39, 0]
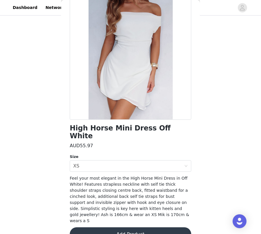
click at [136, 211] on button "Add Product" at bounding box center [131, 235] width 122 height 14
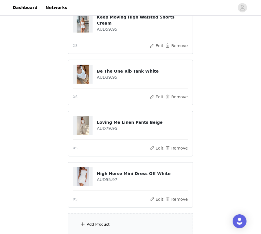
scroll to position [350, 0]
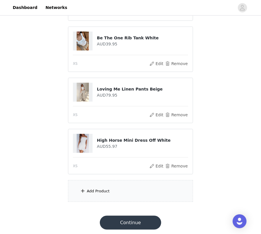
click at [132, 183] on div "Add Product" at bounding box center [130, 191] width 125 height 22
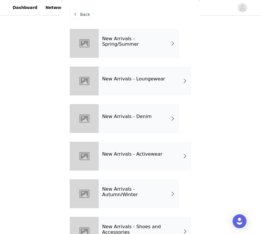
click at [126, 53] on div "New Arrivals - Spring/Summer" at bounding box center [139, 43] width 81 height 29
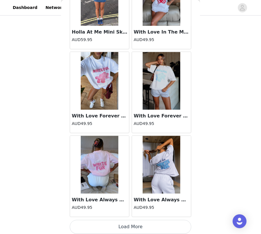
click at [163, 211] on button "Load More" at bounding box center [131, 227] width 122 height 14
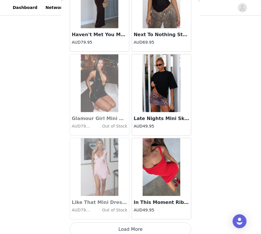
click at [129, 211] on button "Load More" at bounding box center [131, 230] width 122 height 14
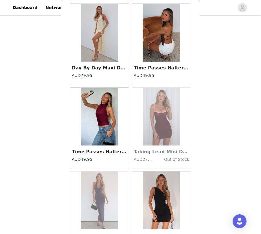
scroll to position [2323, 0]
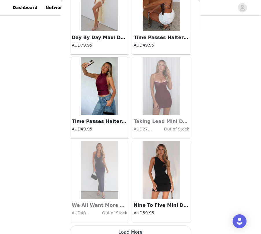
click at [137, 211] on button "Load More" at bounding box center [131, 233] width 122 height 14
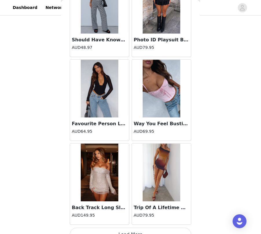
click at [136, 211] on button "Load More" at bounding box center [131, 235] width 122 height 14
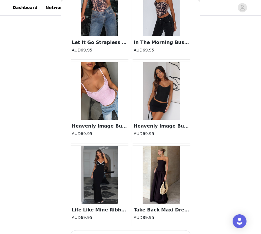
click at [133, 211] on button "Load More" at bounding box center [131, 238] width 122 height 14
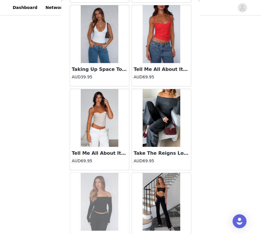
scroll to position [4835, 0]
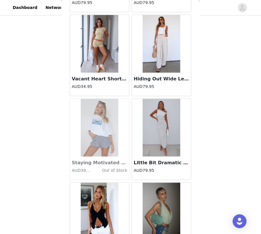
scroll to position [6510, 0]
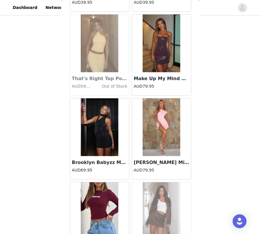
scroll to position [7347, 0]
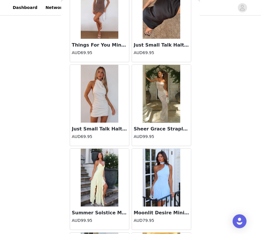
scroll to position [8020, 0]
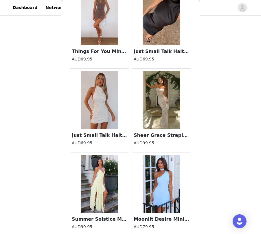
click at [106, 74] on img at bounding box center [100, 100] width 38 height 58
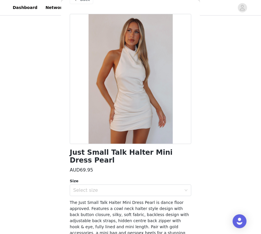
scroll to position [15, 0]
click at [133, 151] on h1 "Just Small Talk Halter Mini Dress Pearl" at bounding box center [131, 157] width 122 height 16
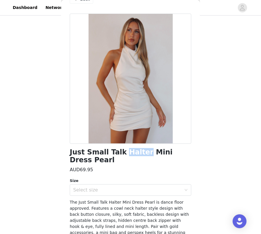
click at [133, 151] on h1 "Just Small Talk Halter Mini Dress Pearl" at bounding box center [131, 157] width 122 height 16
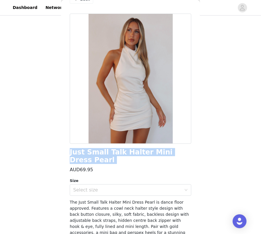
click at [133, 151] on h1 "Just Small Talk Halter Mini Dress Pearl" at bounding box center [131, 157] width 122 height 16
copy div "Just Small Talk Halter Mini Dress Pearl"
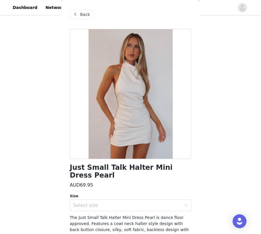
click at [88, 15] on span "Back" at bounding box center [85, 15] width 10 height 6
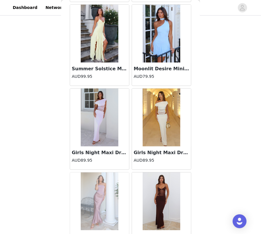
scroll to position [8184, 0]
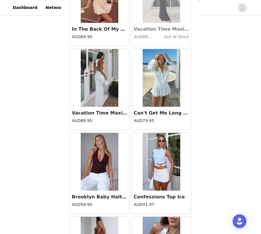
scroll to position [9021, 0]
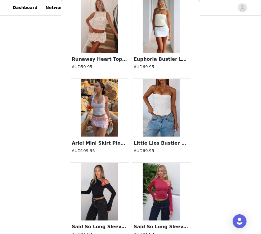
scroll to position [9859, 0]
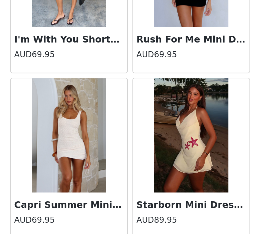
scroll to position [350, 0]
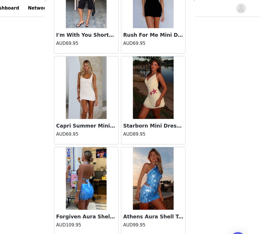
click at [89, 58] on img at bounding box center [100, 81] width 38 height 58
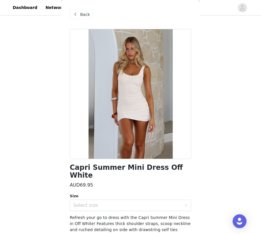
click at [83, 10] on div "Back" at bounding box center [81, 14] width 23 height 9
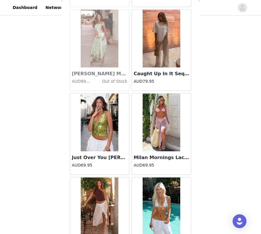
scroll to position [11533, 0]
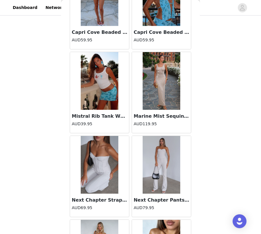
scroll to position [13207, 0]
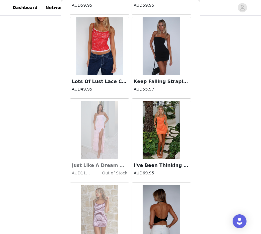
scroll to position [14045, 0]
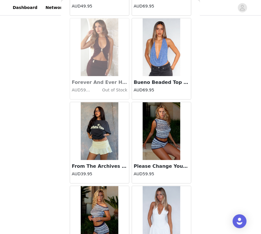
scroll to position [14879, 0]
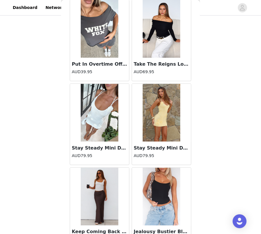
scroll to position [15719, 0]
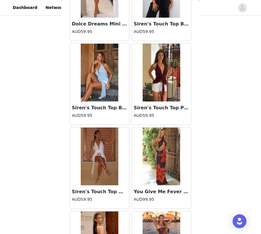
scroll to position [16556, 0]
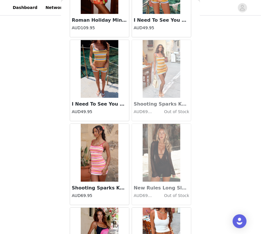
scroll to position [17394, 0]
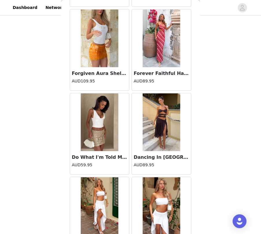
scroll to position [18231, 0]
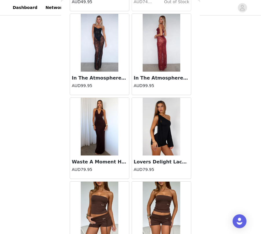
scroll to position [19068, 0]
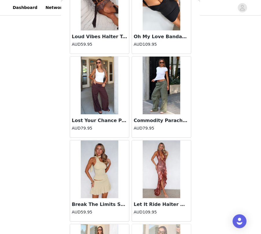
scroll to position [20742, 0]
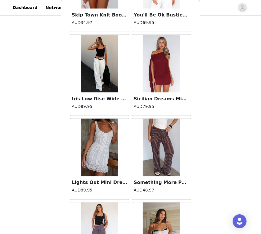
scroll to position [21580, 0]
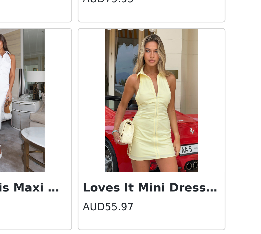
scroll to position [350, 0]
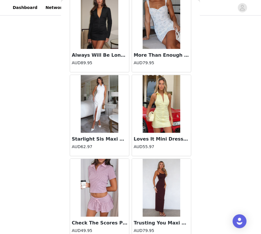
click at [165, 159] on img at bounding box center [162, 188] width 38 height 58
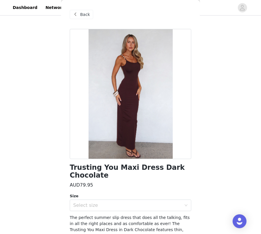
scroll to position [41, 0]
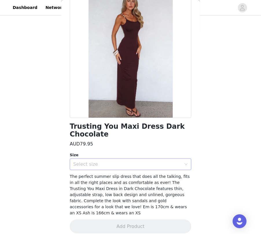
click at [138, 166] on div "Select size" at bounding box center [127, 165] width 108 height 6
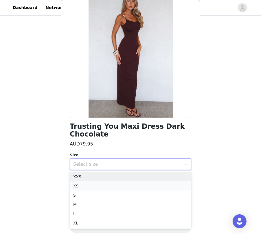
click at [127, 182] on li "XS" at bounding box center [131, 186] width 122 height 9
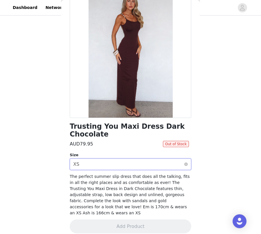
click at [129, 163] on div "Select size XS" at bounding box center [128, 164] width 111 height 11
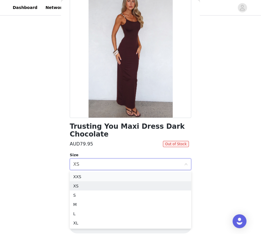
click at [123, 180] on li "XXS" at bounding box center [131, 176] width 122 height 9
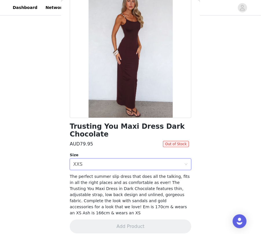
scroll to position [0, 0]
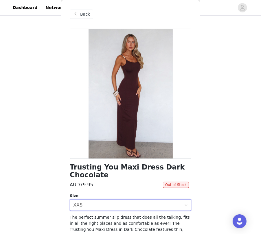
click at [88, 18] on div "Back" at bounding box center [81, 14] width 23 height 9
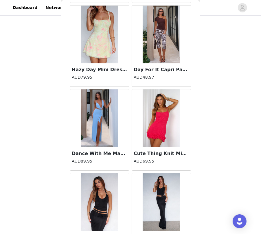
scroll to position [22417, 0]
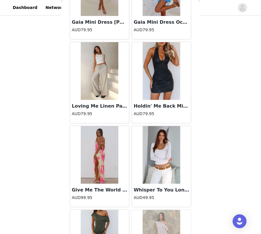
scroll to position [24091, 0]
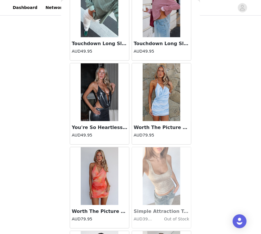
scroll to position [24929, 0]
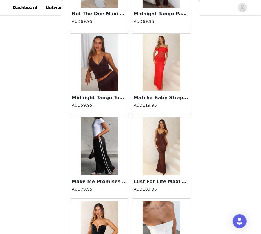
scroll to position [25766, 0]
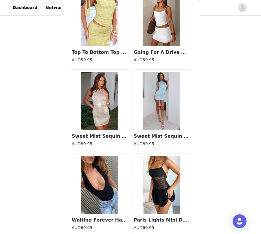
scroll to position [26603, 0]
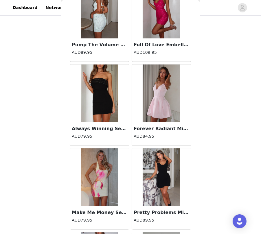
scroll to position [27440, 0]
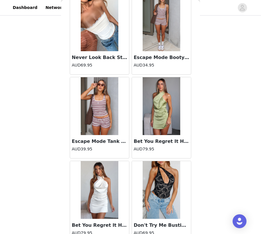
scroll to position [28278, 0]
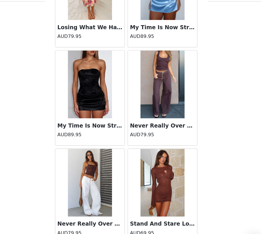
scroll to position [350, 0]
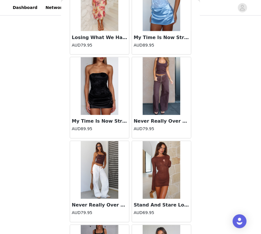
click at [156, 141] on img at bounding box center [162, 170] width 38 height 58
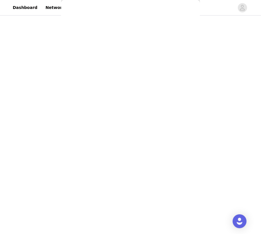
scroll to position [0, 0]
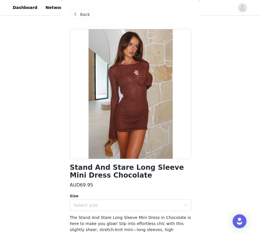
click at [158, 169] on h1 "Stand And Stare Long Sleeve Mini Dress Chocolate" at bounding box center [131, 172] width 122 height 16
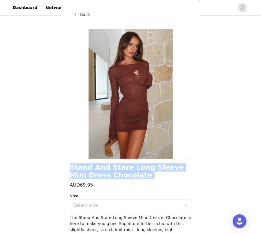
click at [158, 169] on h1 "Stand And Stare Long Sleeve Mini Dress Chocolate" at bounding box center [131, 172] width 122 height 16
copy div "Stand And Stare Long Sleeve Mini Dress Chocolate"
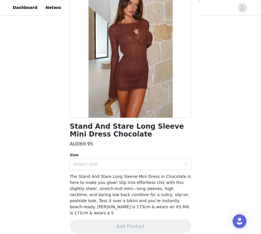
click at [119, 158] on div "Size" at bounding box center [131, 155] width 122 height 6
click at [119, 163] on div "Select size" at bounding box center [127, 165] width 108 height 6
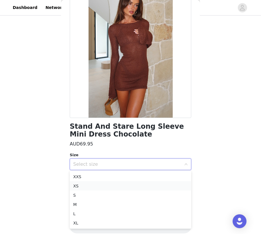
click at [117, 185] on li "XS" at bounding box center [131, 186] width 122 height 9
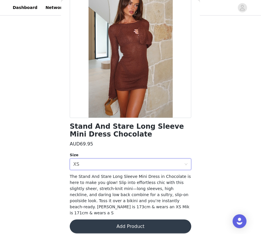
click at [128, 211] on button "Add Product" at bounding box center [131, 227] width 122 height 14
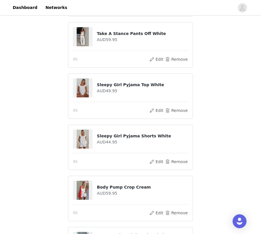
scroll to position [379, 0]
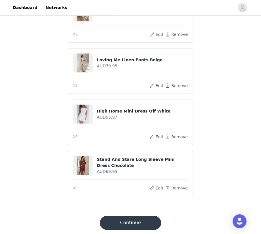
click at [141, 211] on button "Continue" at bounding box center [130, 223] width 61 height 14
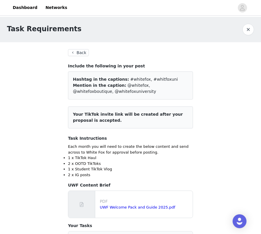
click at [83, 51] on button "Back" at bounding box center [78, 52] width 21 height 7
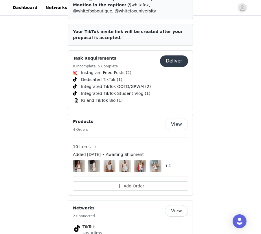
scroll to position [821, 0]
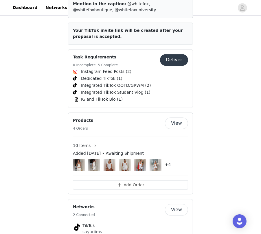
click at [176, 118] on button "View" at bounding box center [176, 124] width 23 height 12
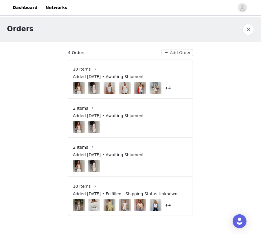
click at [116, 139] on article "10 Items Added [DATE] • Awaiting Shipment +4 2 Items Added [DATE] • Awaiting Sh…" at bounding box center [130, 138] width 125 height 157
click at [242, 211] on img "Open Intercom Messenger" at bounding box center [240, 222] width 8 height 8
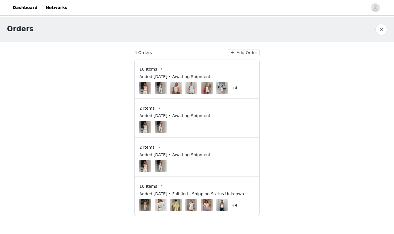
click at [290, 133] on div "Orders 4 Orders Add Order 10 Items Added [DATE] • Awaiting Shipment +4 2 Items …" at bounding box center [197, 120] width 394 height 206
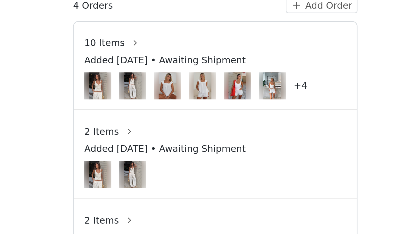
click at [204, 81] on div "Added [DATE] • Awaiting Shipment" at bounding box center [196, 78] width 115 height 8
click at [233, 85] on h4 "+4" at bounding box center [234, 88] width 6 height 6
click at [199, 73] on div "10 Items" at bounding box center [196, 69] width 115 height 9
click at [205, 75] on span "Added [DATE] • Awaiting Shipment" at bounding box center [174, 77] width 71 height 6
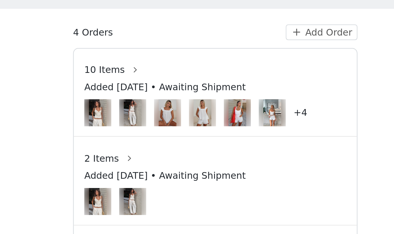
click at [146, 71] on span "10 Items" at bounding box center [148, 69] width 18 height 6
click at [147, 66] on span "10 Items" at bounding box center [148, 69] width 18 height 6
click at [160, 67] on button "button" at bounding box center [161, 69] width 9 height 9
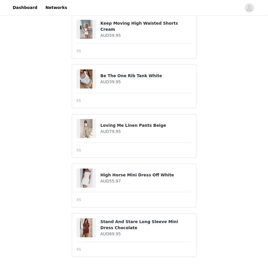
scroll to position [328, 0]
